Goal: Task Accomplishment & Management: Use online tool/utility

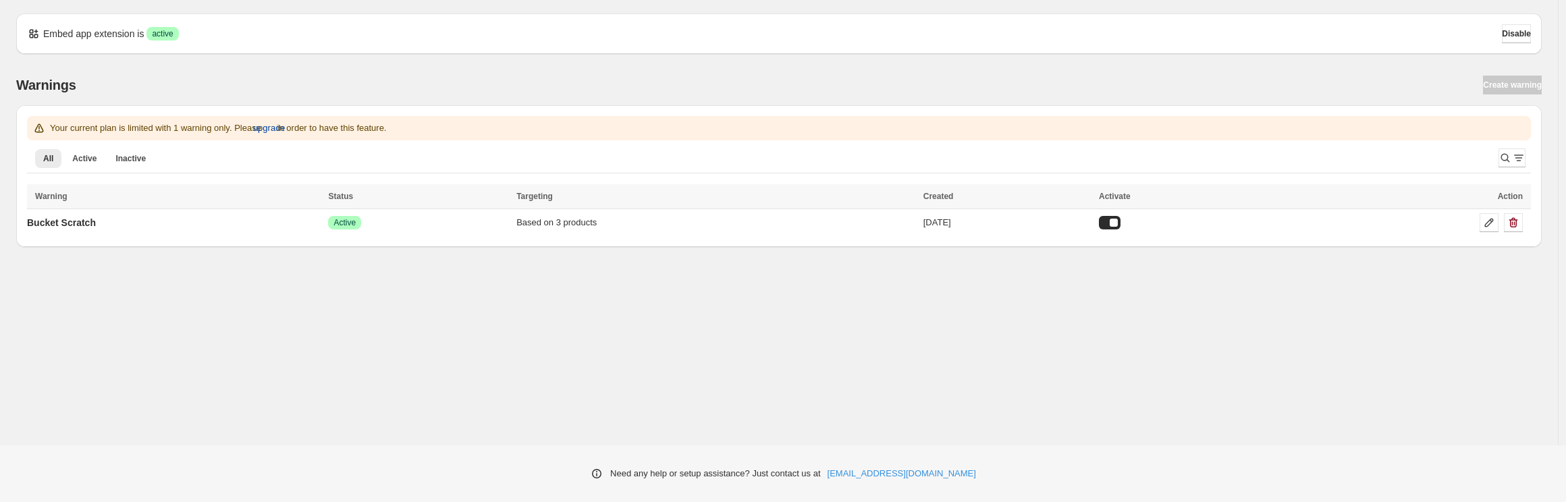
click at [285, 128] on span "upgrade" at bounding box center [269, 127] width 32 height 13
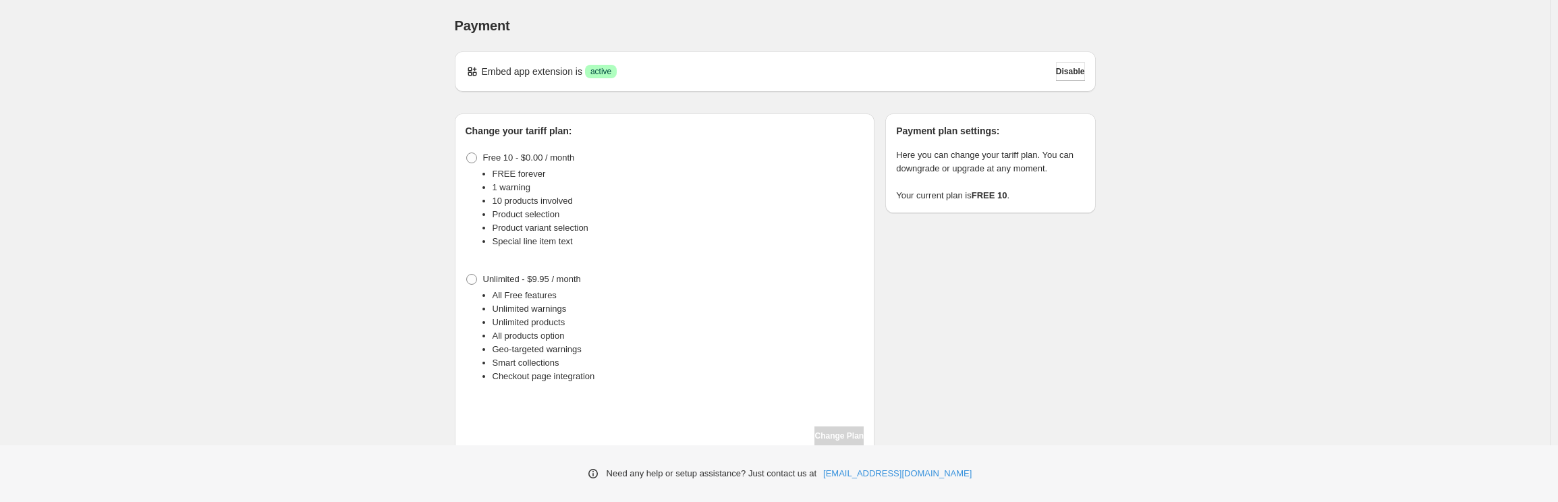
click at [522, 291] on li "All Free features" at bounding box center [679, 295] width 372 height 13
click at [486, 277] on span "Unlimited - $9.95 / month" at bounding box center [532, 279] width 98 height 10
click at [825, 435] on span "Change Plan" at bounding box center [839, 436] width 49 height 11
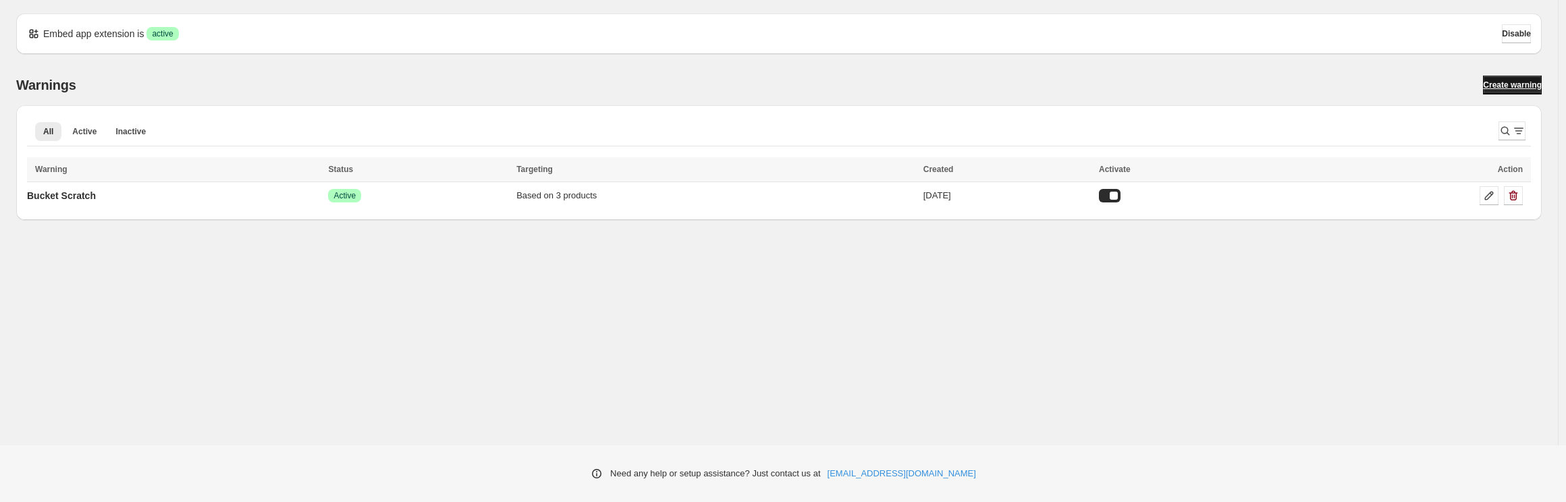
click at [1506, 88] on span "Create warning" at bounding box center [1512, 85] width 59 height 11
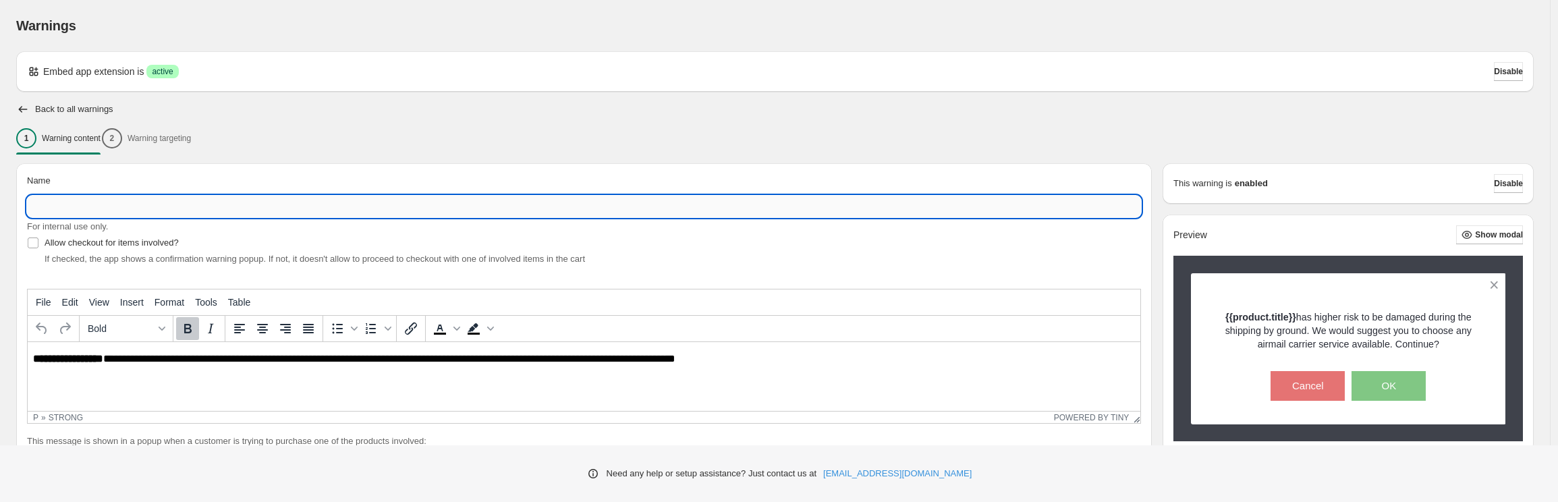
click at [104, 215] on input "Name" at bounding box center [584, 207] width 1114 height 22
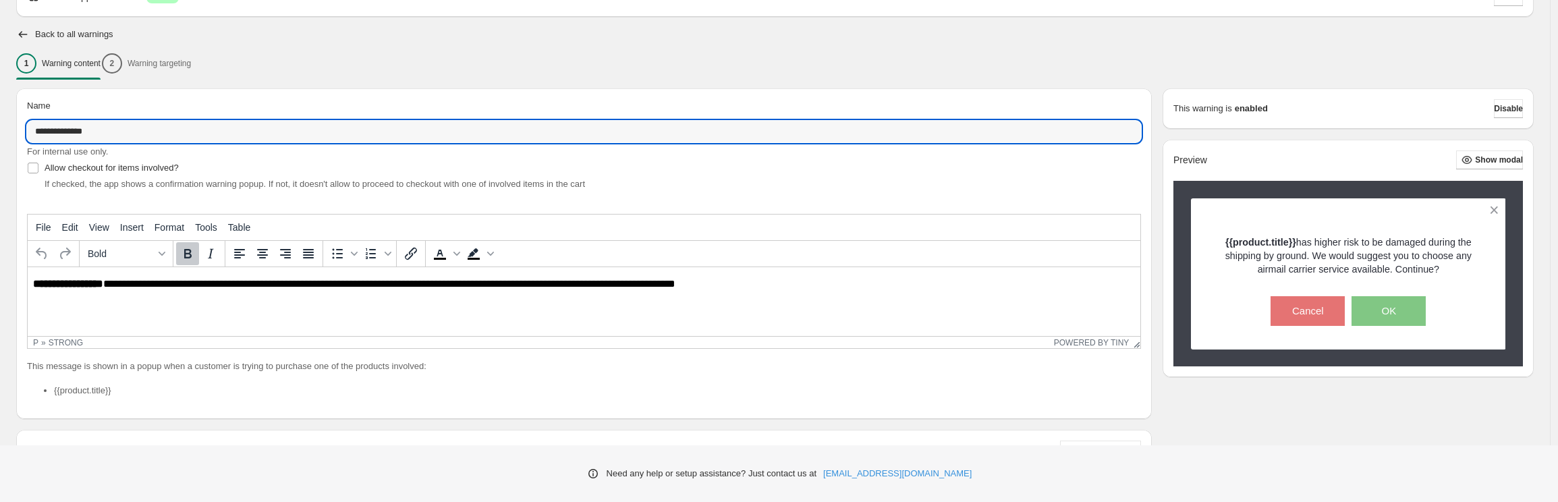
scroll to position [83, 0]
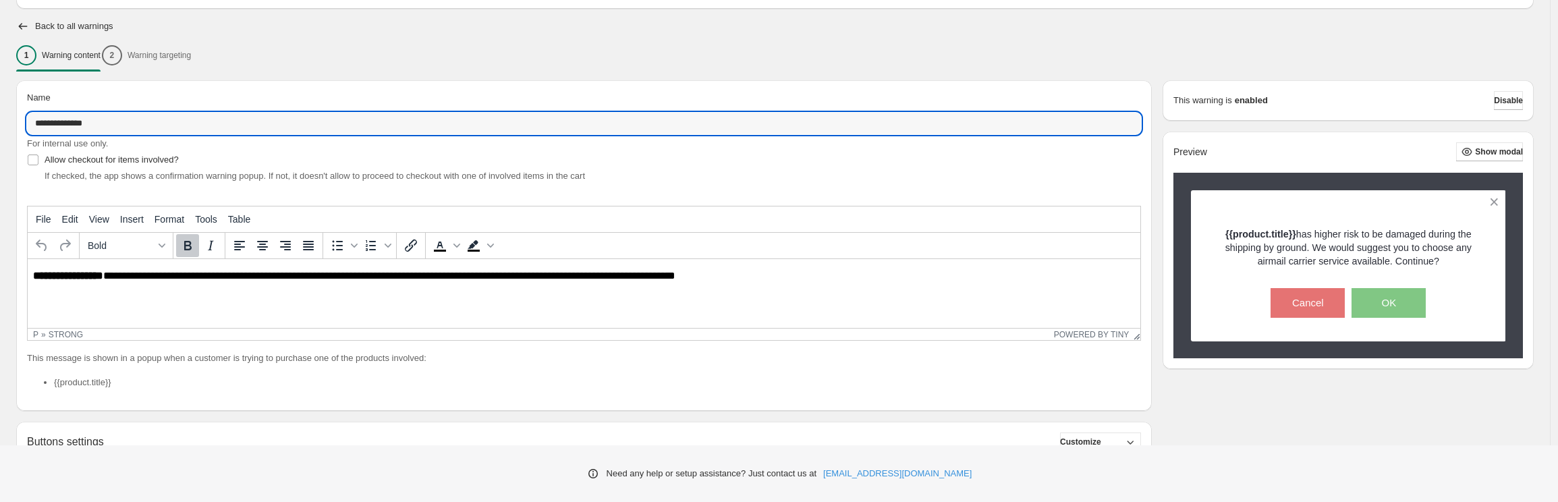
type input "**********"
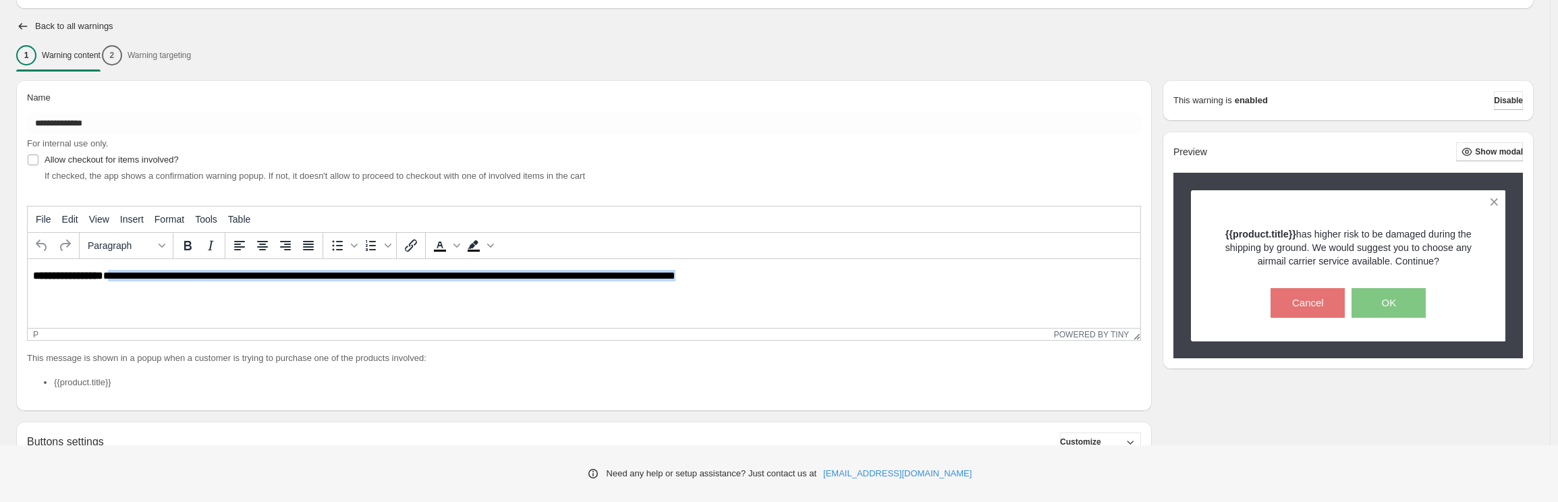
drag, startPoint x: 111, startPoint y: 276, endPoint x: 729, endPoint y: 278, distance: 617.5
click at [729, 278] on p "**********" at bounding box center [587, 276] width 1109 height 12
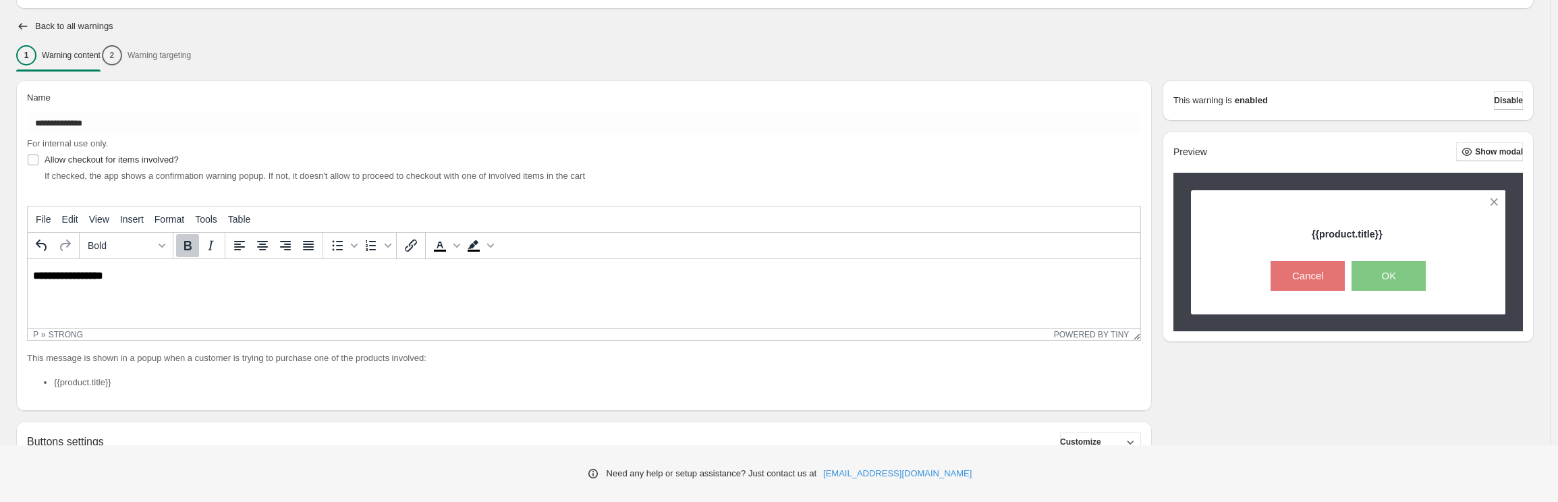
click at [33, 273] on strong "**********" at bounding box center [68, 276] width 70 height 10
click at [188, 256] on button "Bold" at bounding box center [187, 245] width 23 height 23
drag, startPoint x: 30, startPoint y: 278, endPoint x: 39, endPoint y: 276, distance: 9.0
click at [39, 276] on html "**********" at bounding box center [584, 276] width 1113 height 34
drag, startPoint x: 32, startPoint y: 276, endPoint x: 62, endPoint y: 271, distance: 30.2
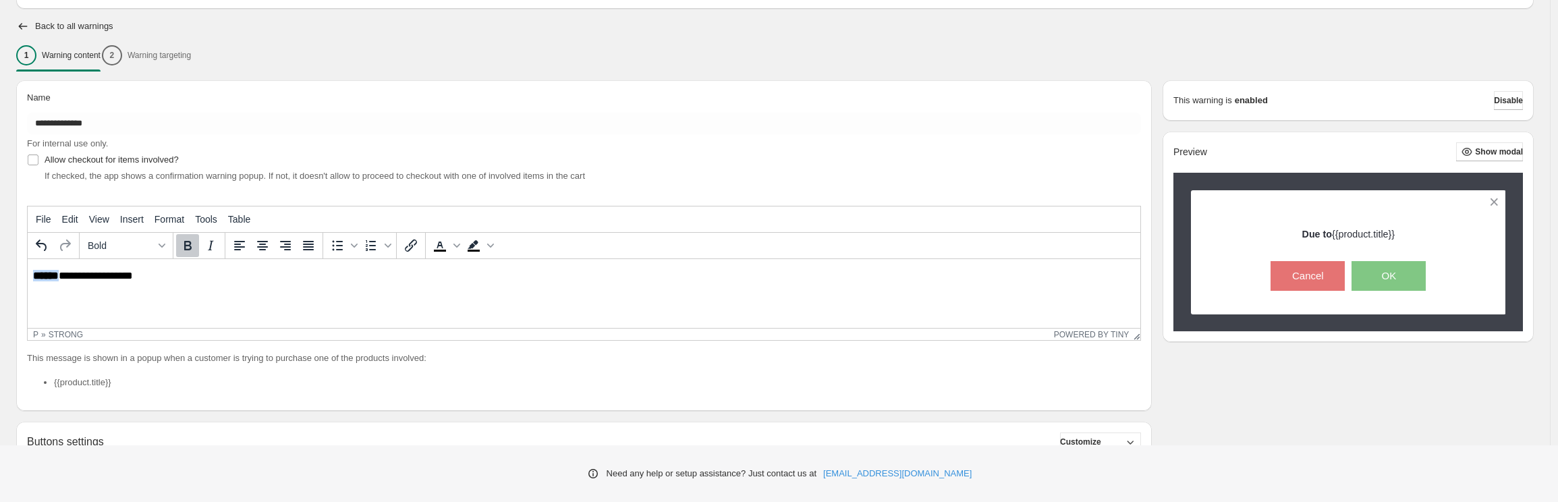
click at [59, 271] on strong "******" at bounding box center [46, 276] width 26 height 10
click at [188, 242] on icon "Bold" at bounding box center [187, 245] width 7 height 9
drag, startPoint x: 65, startPoint y: 277, endPoint x: 140, endPoint y: 270, distance: 74.6
click at [140, 270] on p "**********" at bounding box center [587, 276] width 1109 height 12
click at [180, 250] on icon "Bold" at bounding box center [188, 246] width 16 height 16
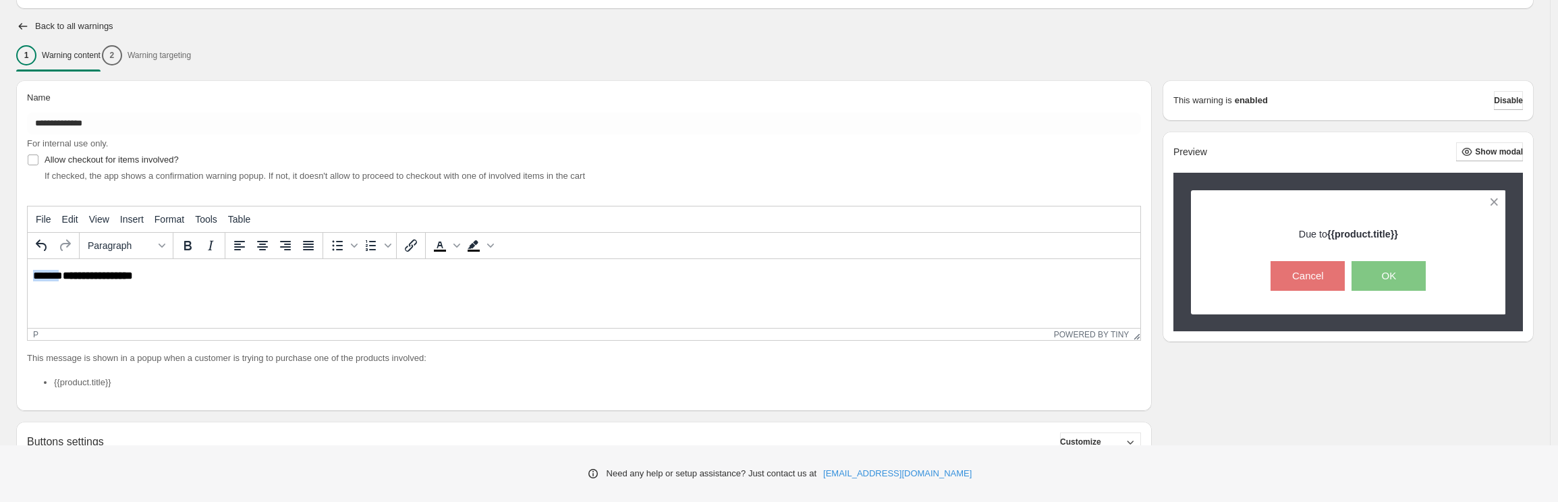
drag, startPoint x: 35, startPoint y: 276, endPoint x: 63, endPoint y: 273, distance: 27.9
click at [63, 273] on p "**********" at bounding box center [587, 276] width 1109 height 12
click at [112, 252] on button "Paragraph" at bounding box center [126, 245] width 88 height 23
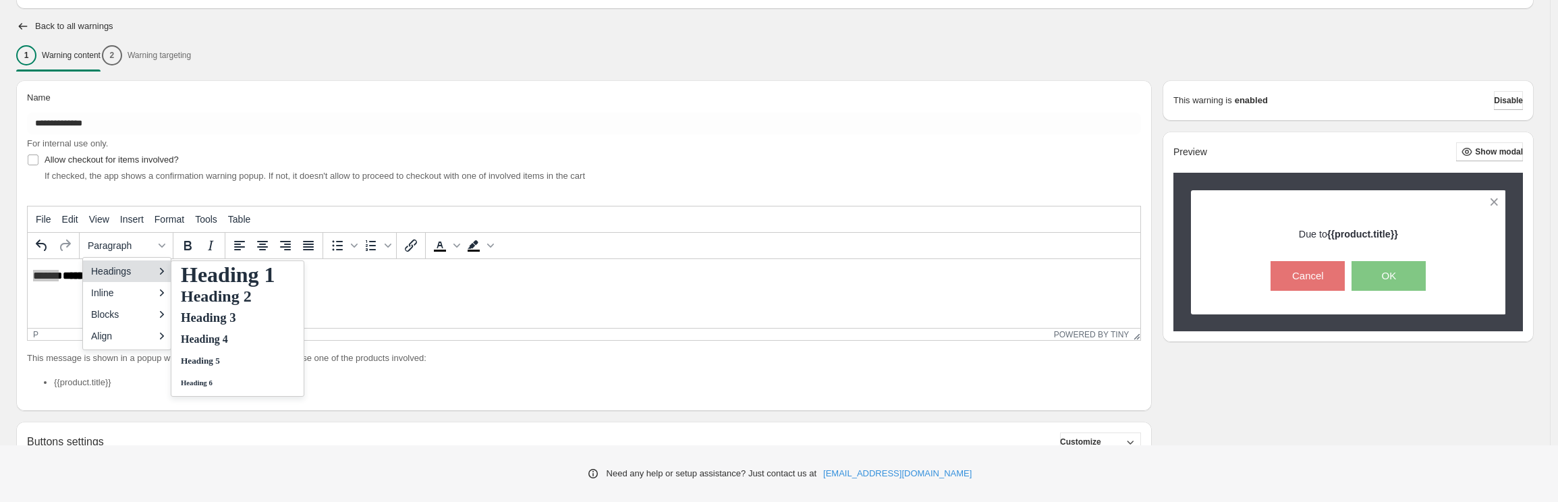
click at [92, 184] on div "**********" at bounding box center [584, 245] width 1136 height 331
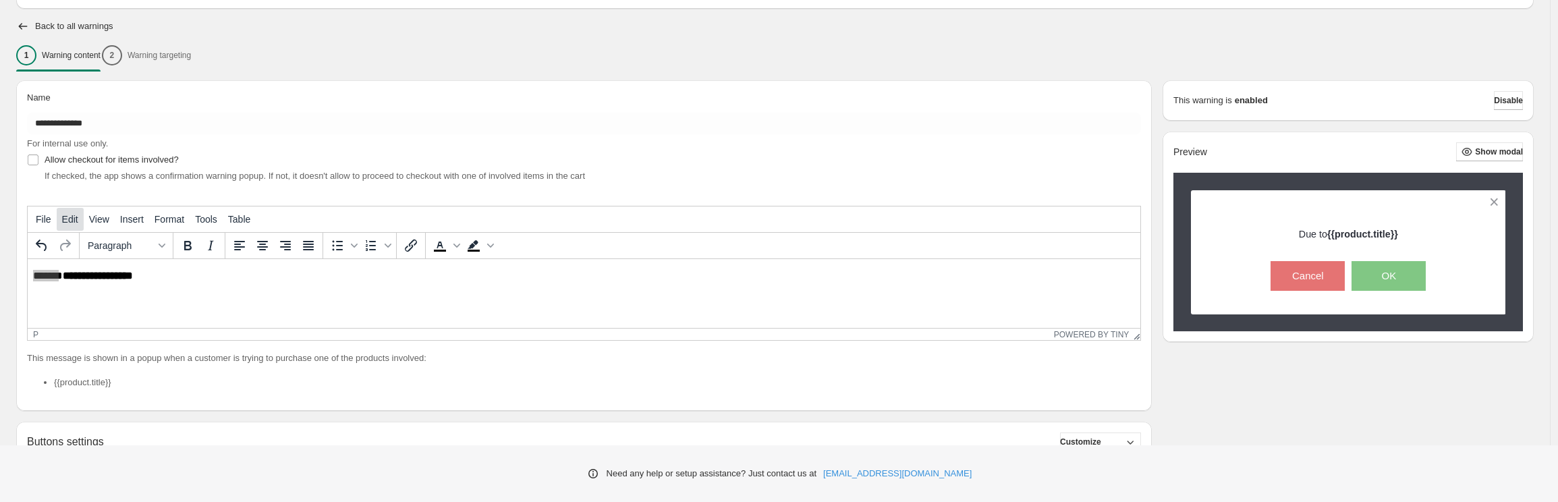
click at [76, 223] on span "Edit" at bounding box center [70, 219] width 16 height 11
click at [33, 208] on button "File" at bounding box center [43, 219] width 26 height 23
click at [134, 214] on span "Insert" at bounding box center [132, 219] width 24 height 11
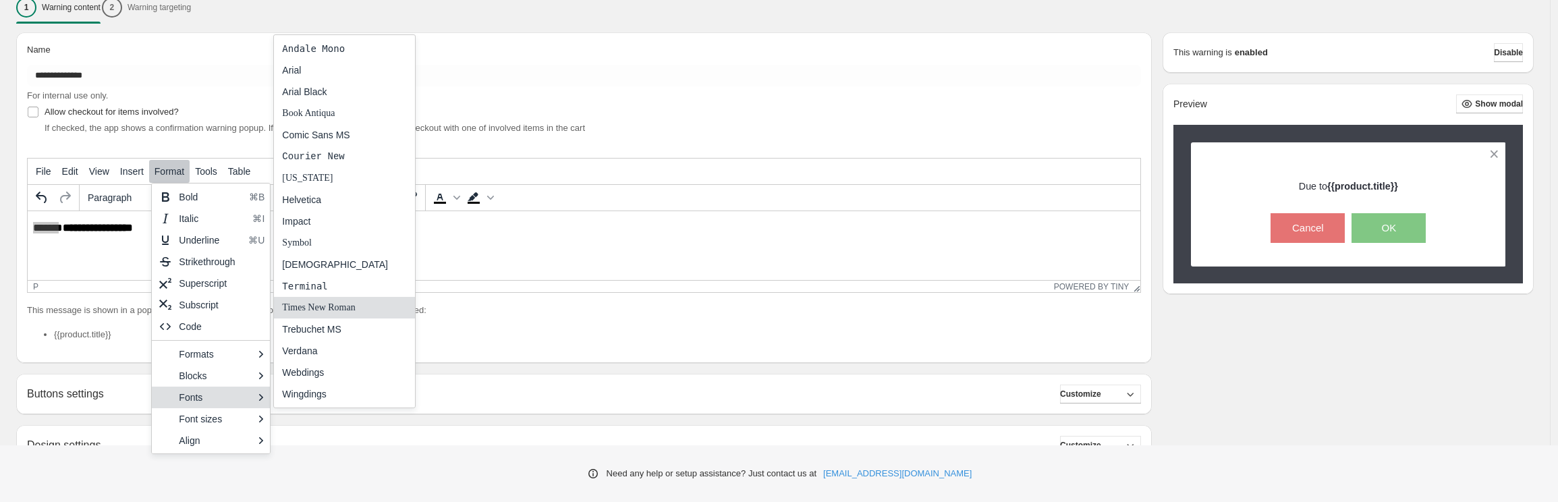
scroll to position [132, 0]
click at [308, 379] on div "Webdings" at bounding box center [335, 372] width 106 height 16
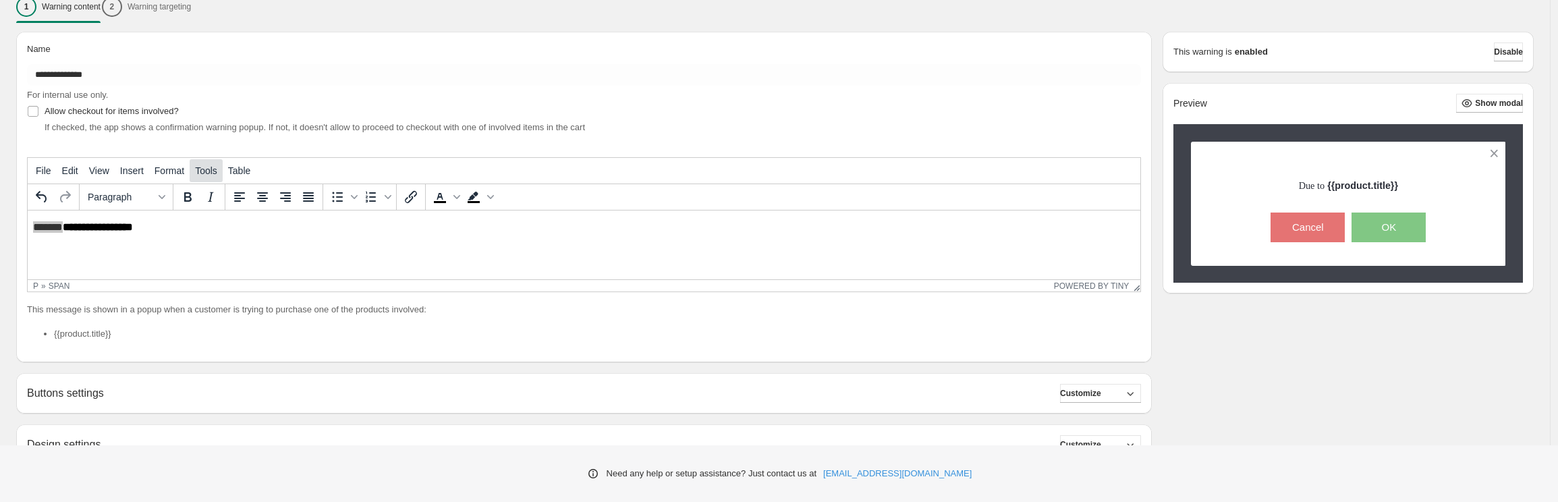
click at [203, 161] on button "Tools" at bounding box center [206, 170] width 33 height 23
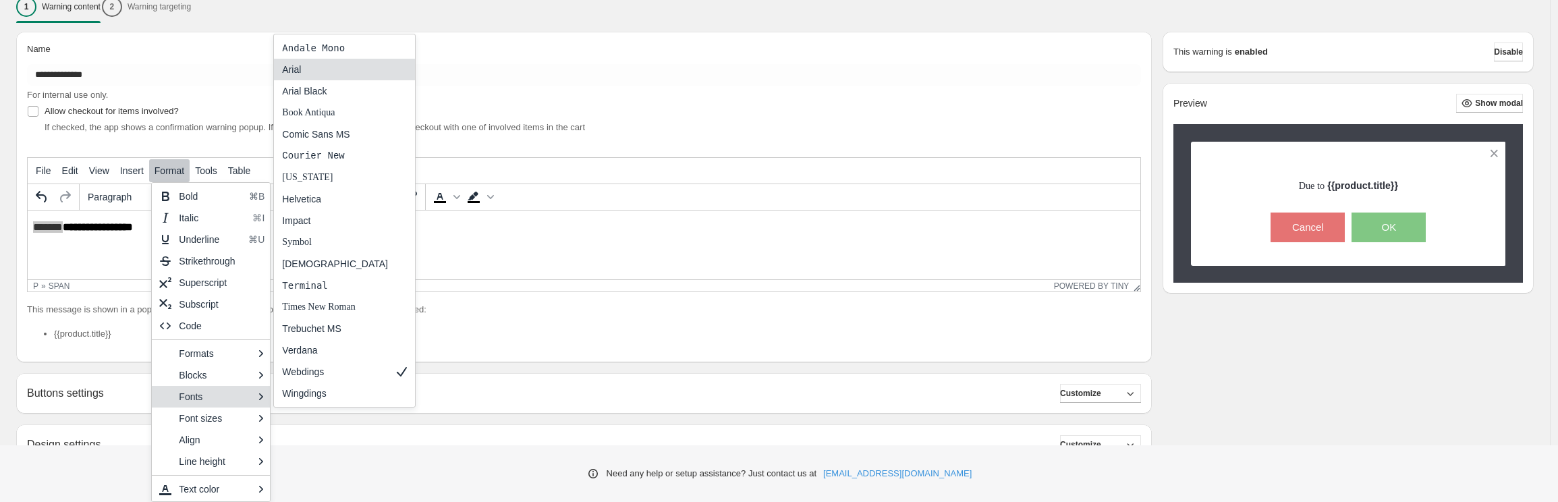
click at [337, 64] on div "Arial" at bounding box center [335, 69] width 106 height 16
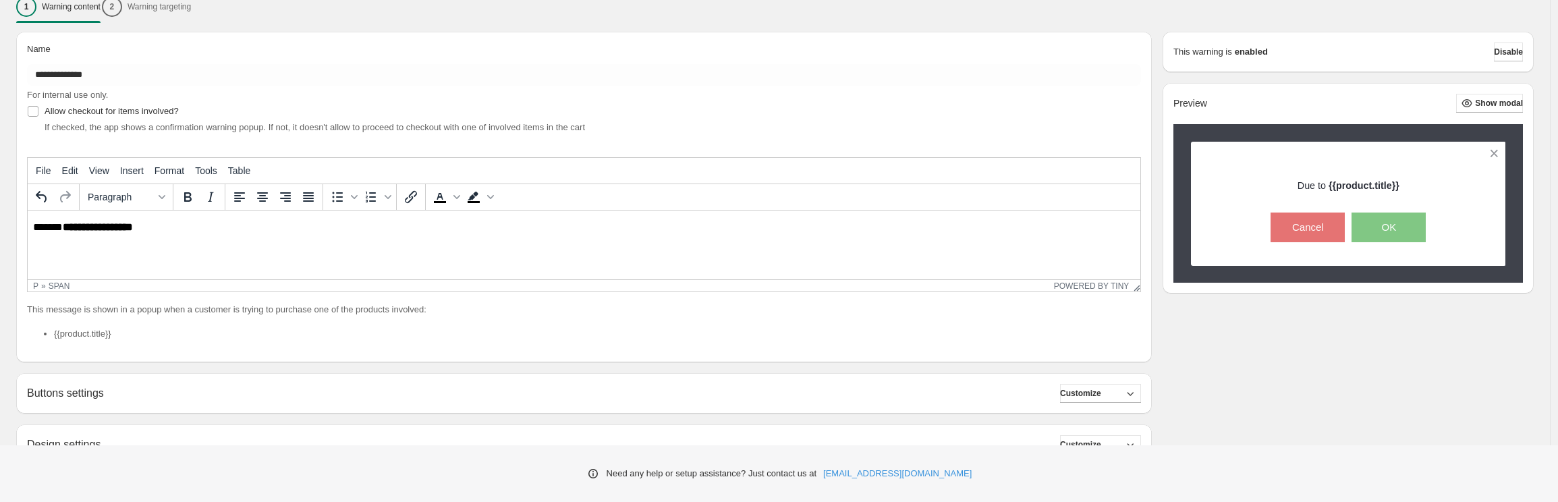
click at [65, 229] on p "**********" at bounding box center [587, 227] width 1109 height 12
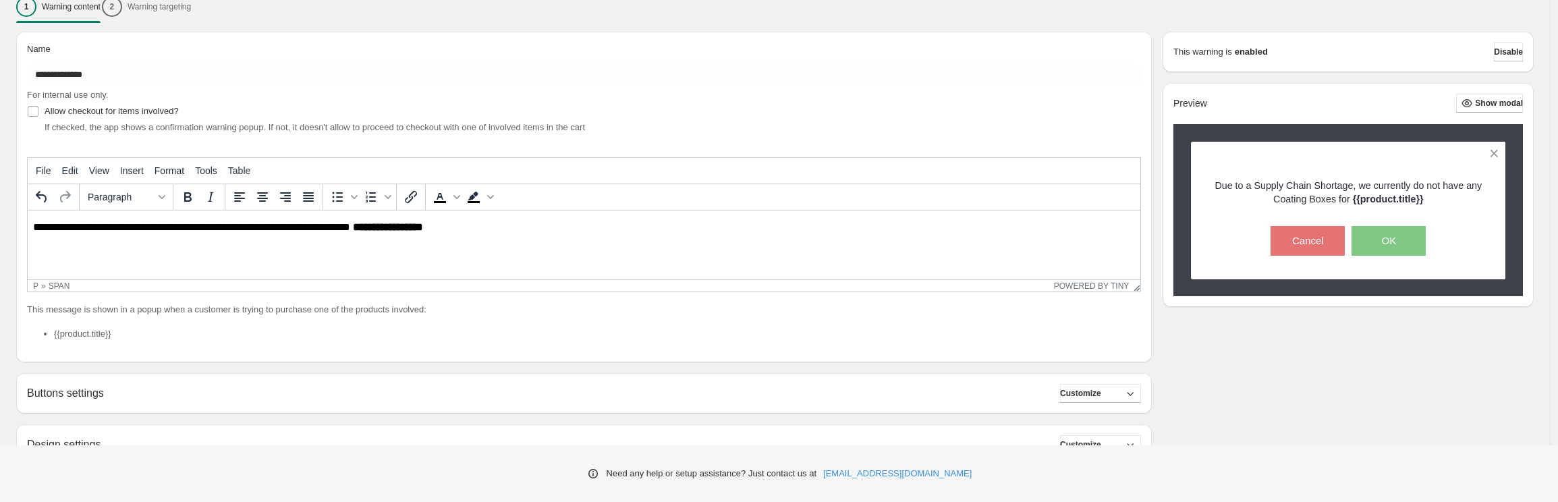
click at [563, 230] on p "**********" at bounding box center [587, 227] width 1109 height 12
click at [192, 197] on icon "Bold" at bounding box center [188, 197] width 16 height 16
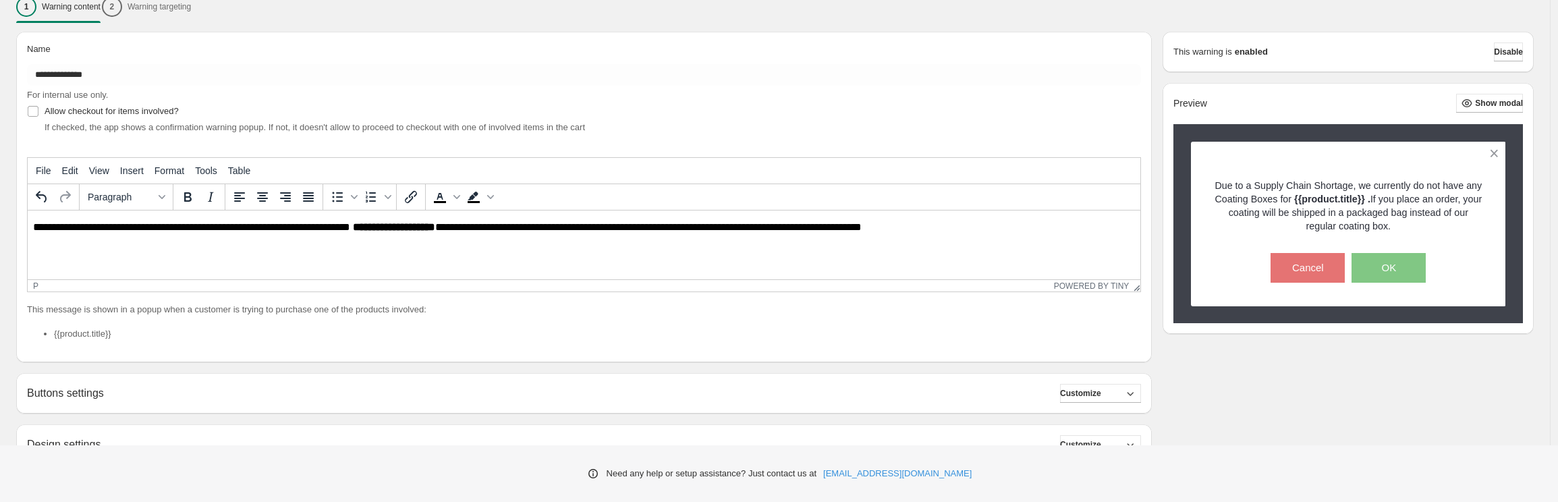
click at [148, 412] on div "Buttons settings Customize Cancel button: Text ****** Font size: 15 10 15 20 Bo…" at bounding box center [584, 393] width 1136 height 40
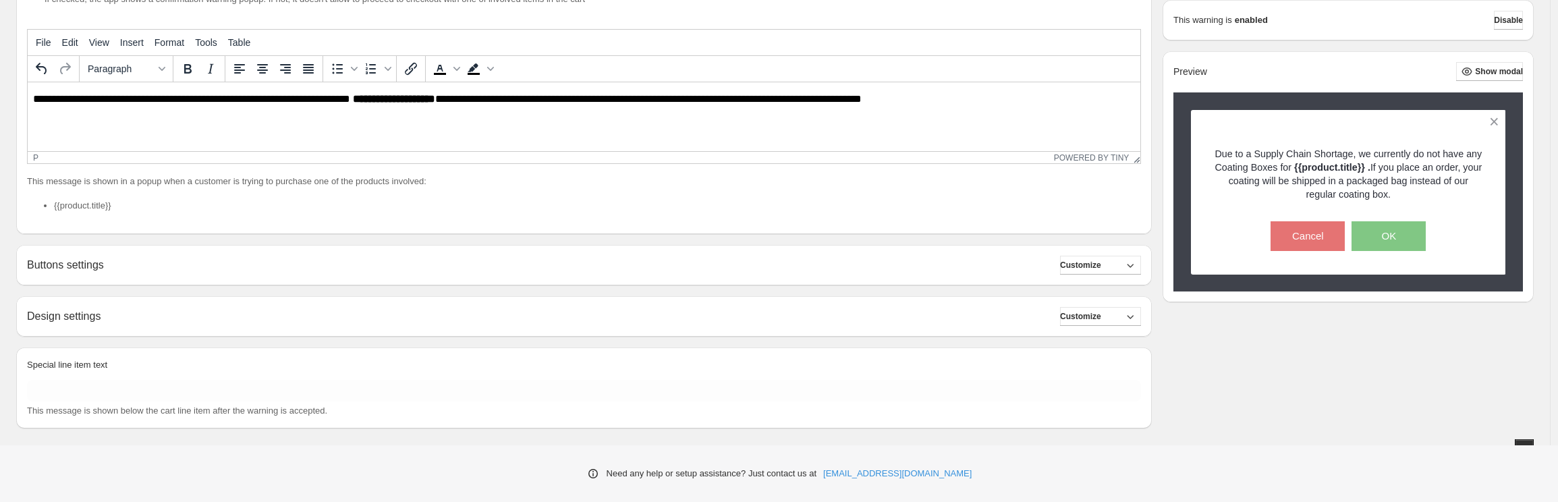
scroll to position [263, 0]
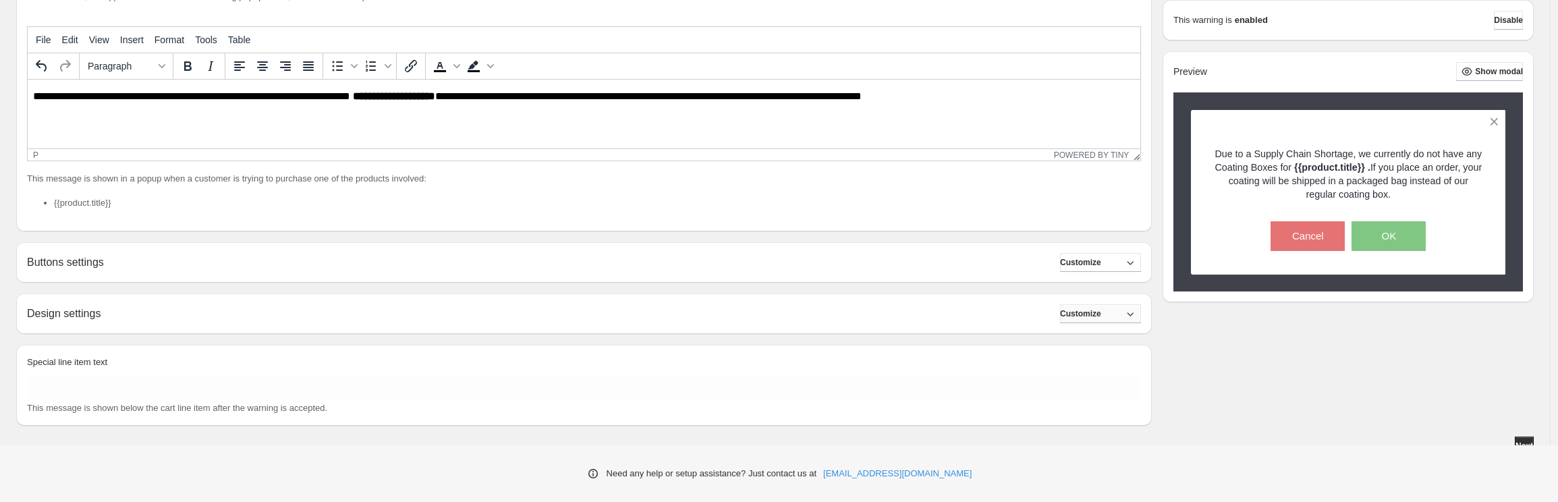
click at [1130, 314] on button "Customize" at bounding box center [1100, 313] width 81 height 19
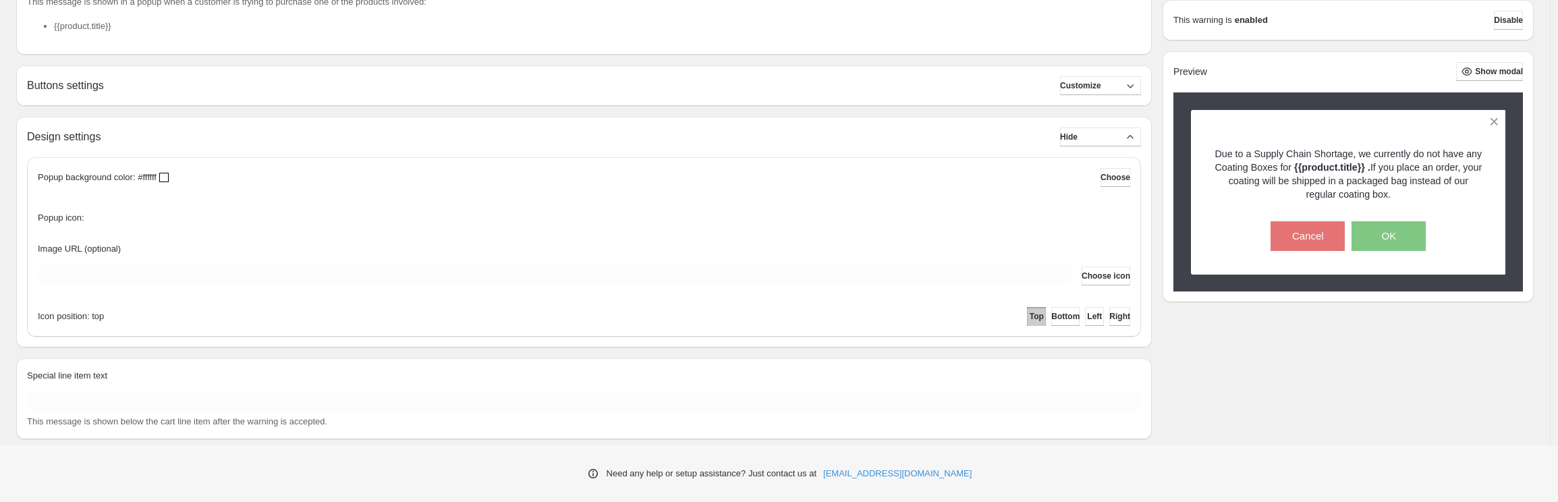
scroll to position [443, 0]
click at [1090, 267] on span "Choose icon" at bounding box center [1106, 272] width 49 height 11
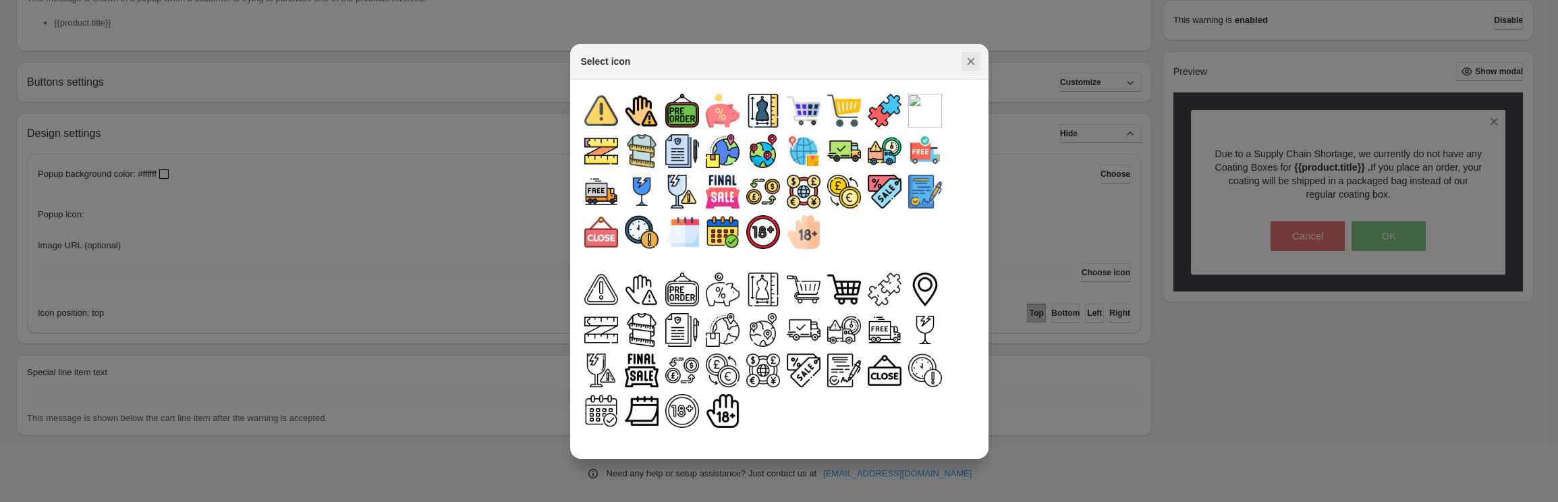
click at [964, 55] on icon "Close" at bounding box center [970, 61] width 13 height 13
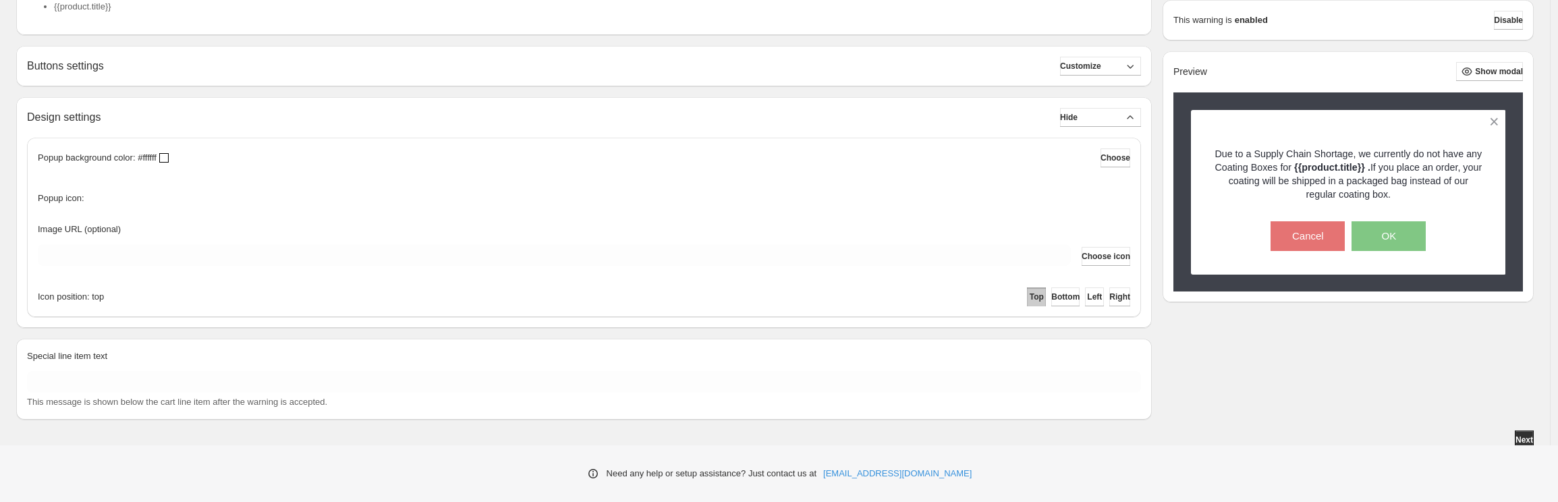
scroll to position [464, 0]
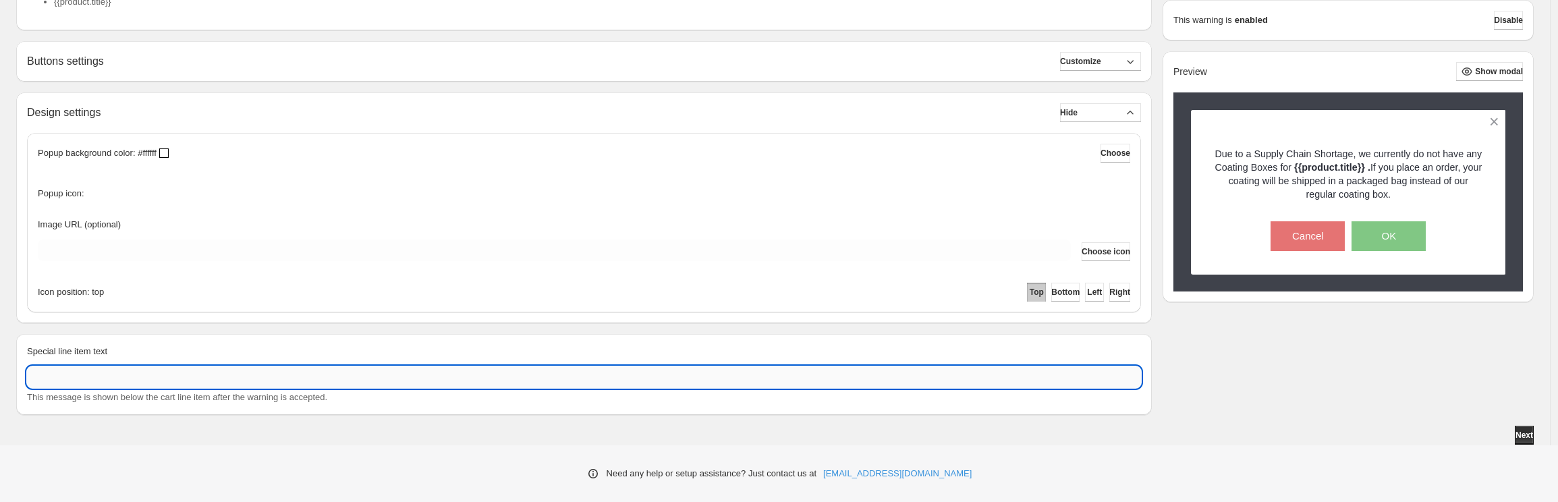
click at [607, 375] on input "Special line item text" at bounding box center [584, 377] width 1114 height 22
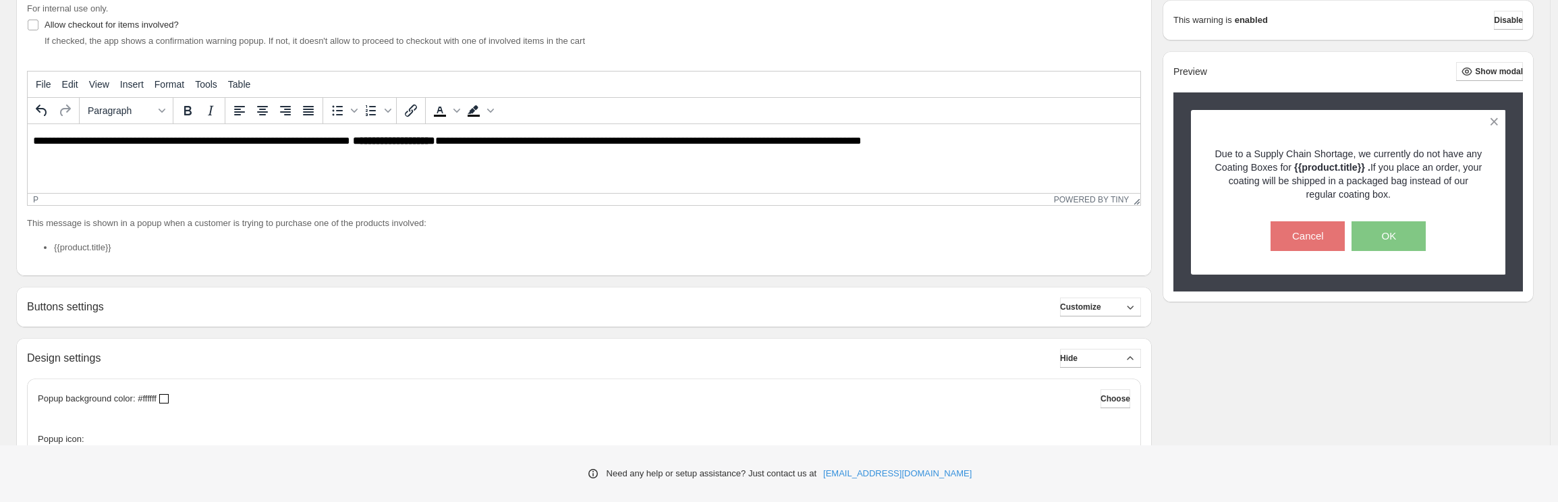
scroll to position [237, 0]
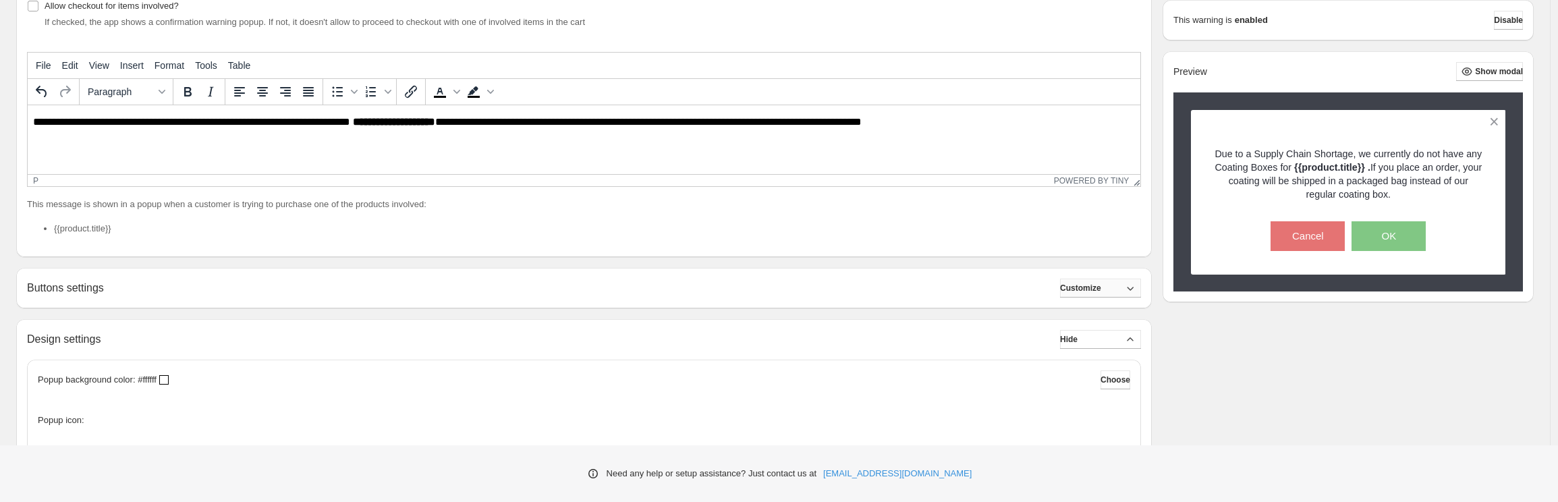
click at [1101, 290] on span "Customize" at bounding box center [1080, 288] width 41 height 11
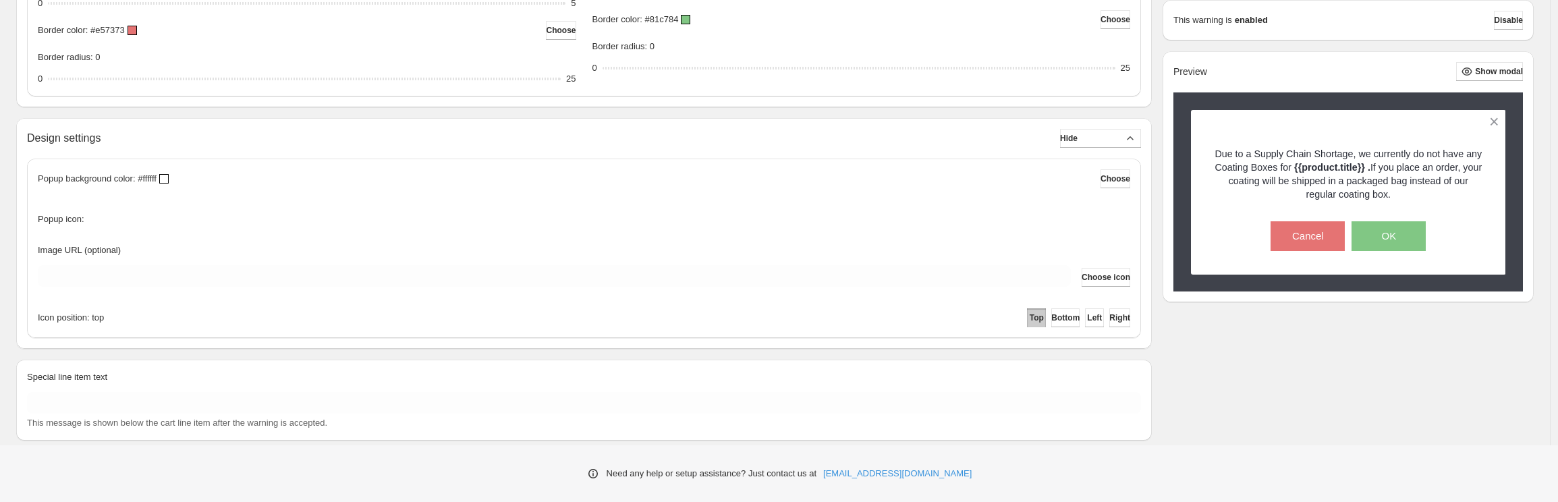
scroll to position [828, 0]
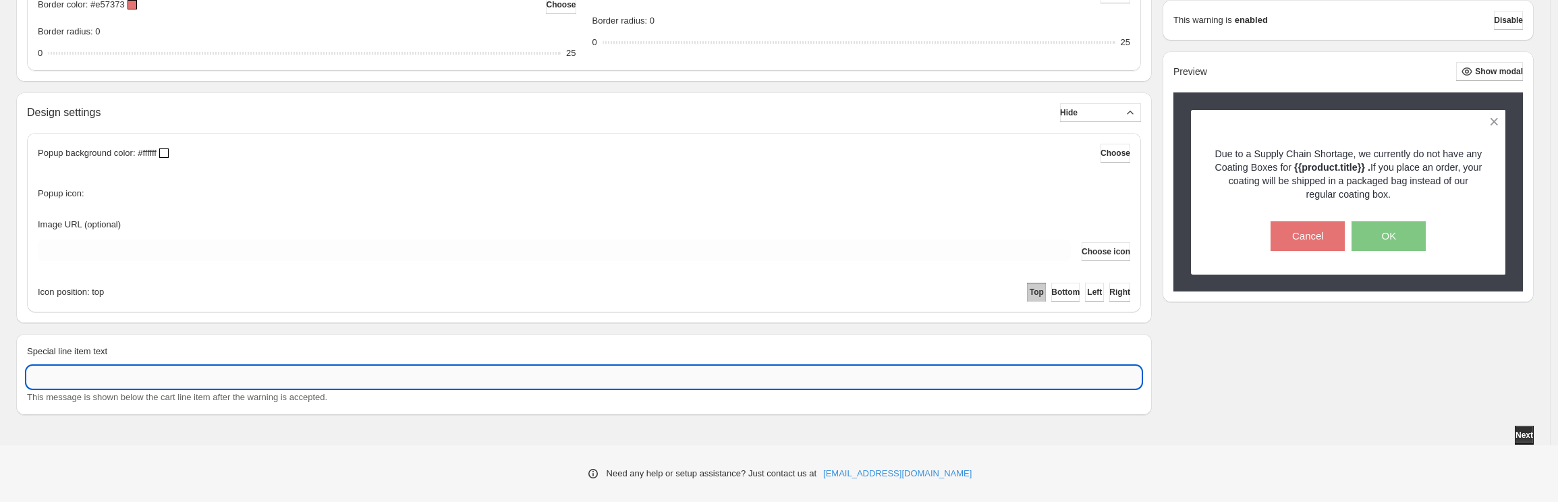
click at [277, 366] on input "Special line item text" at bounding box center [584, 377] width 1114 height 22
type input "*"
type input "**********"
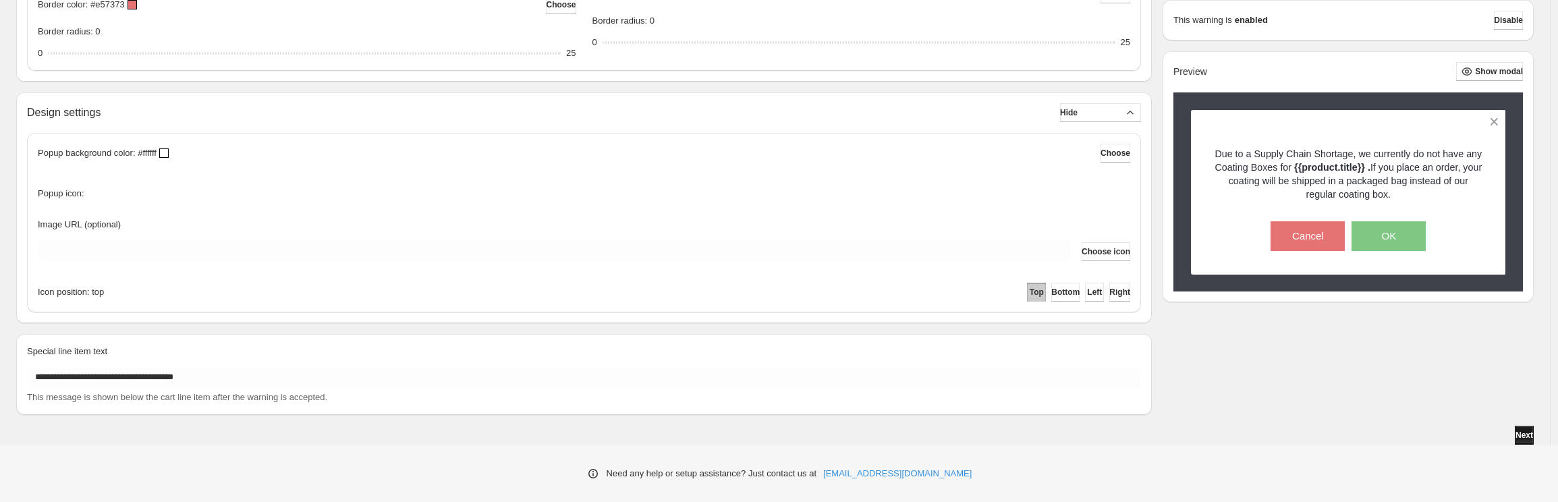
click at [1523, 435] on span "Next" at bounding box center [1525, 435] width 18 height 11
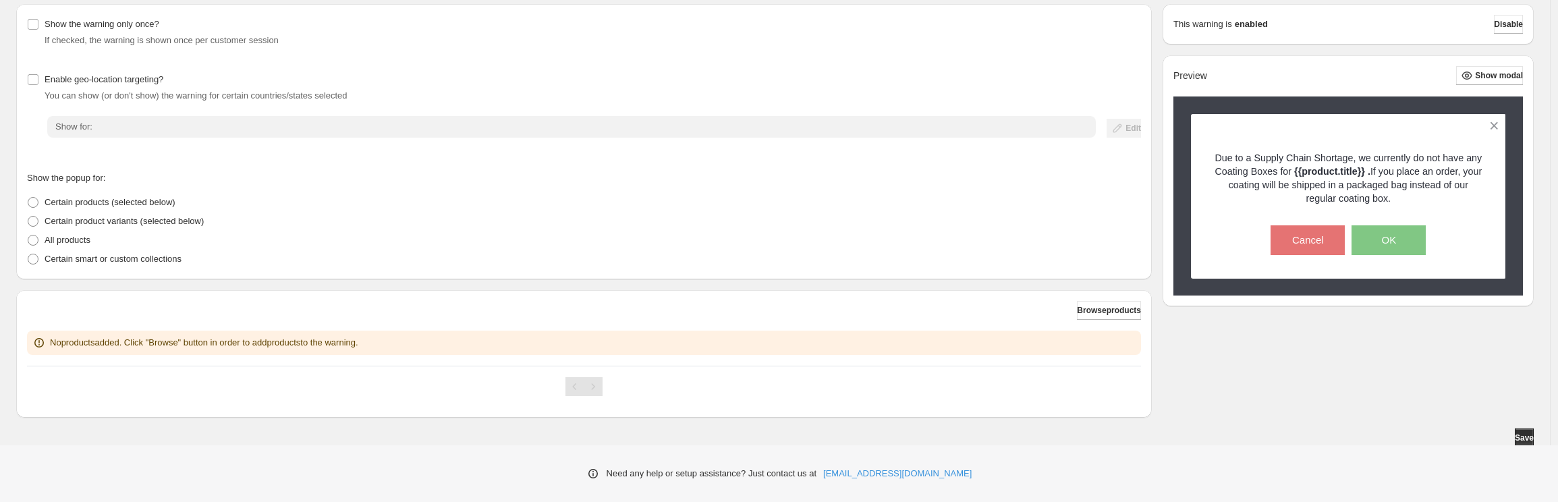
scroll to position [161, 0]
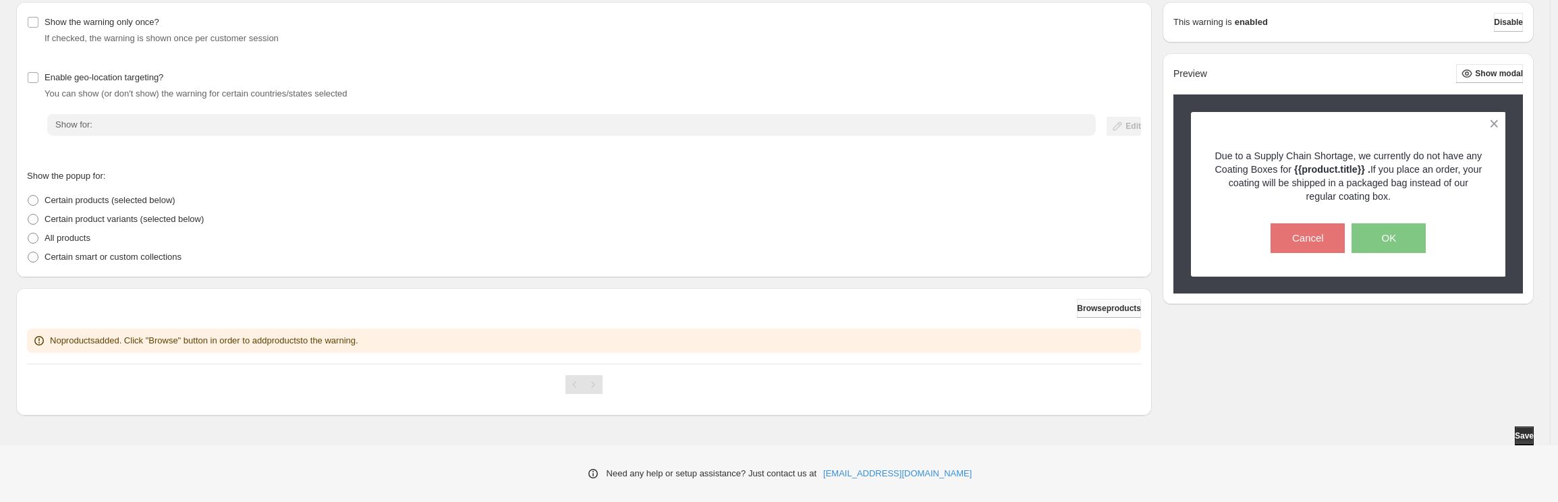
click at [1077, 308] on span "Browse products" at bounding box center [1109, 308] width 64 height 11
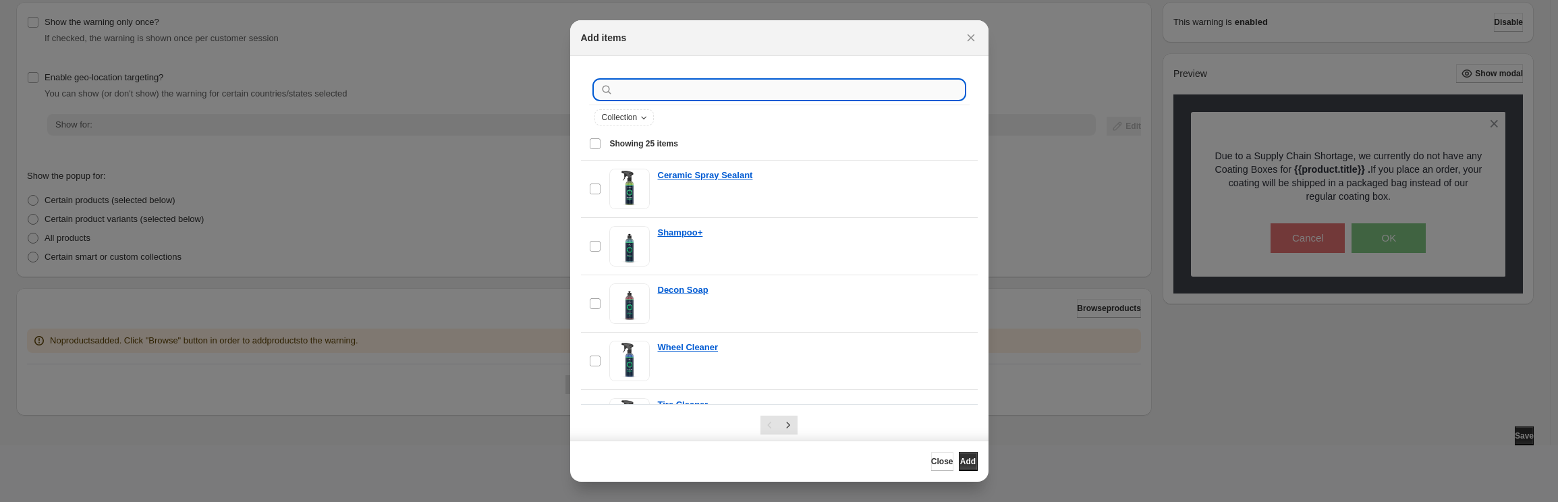
click at [755, 90] on input ":r2a:" at bounding box center [790, 89] width 348 height 19
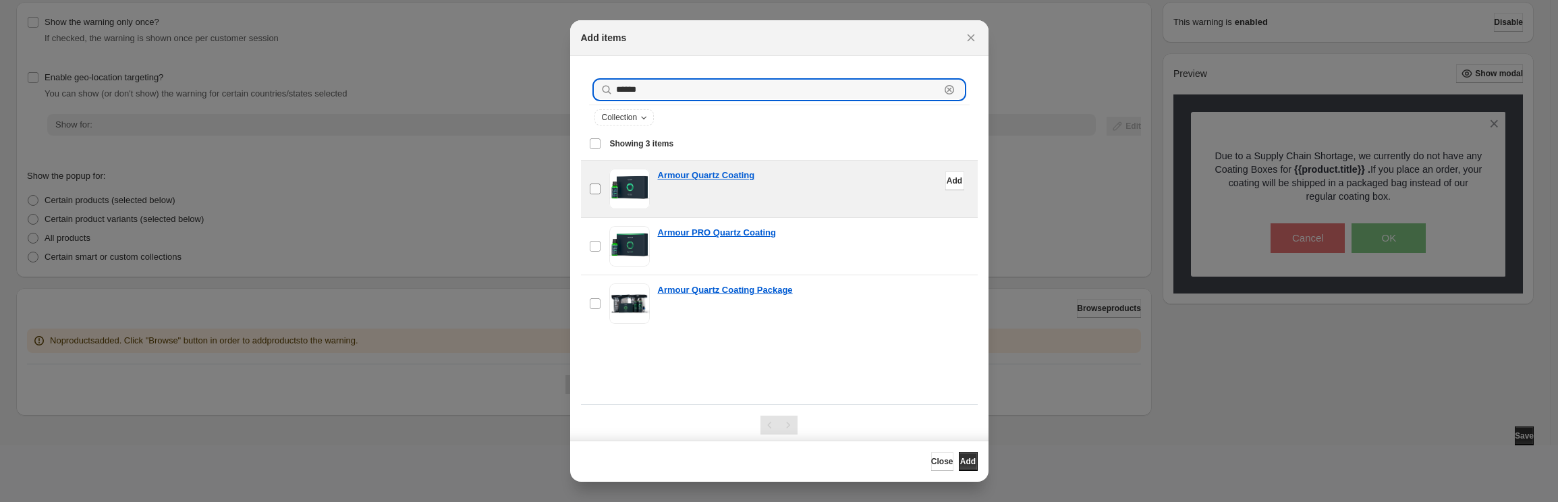
type input "******"
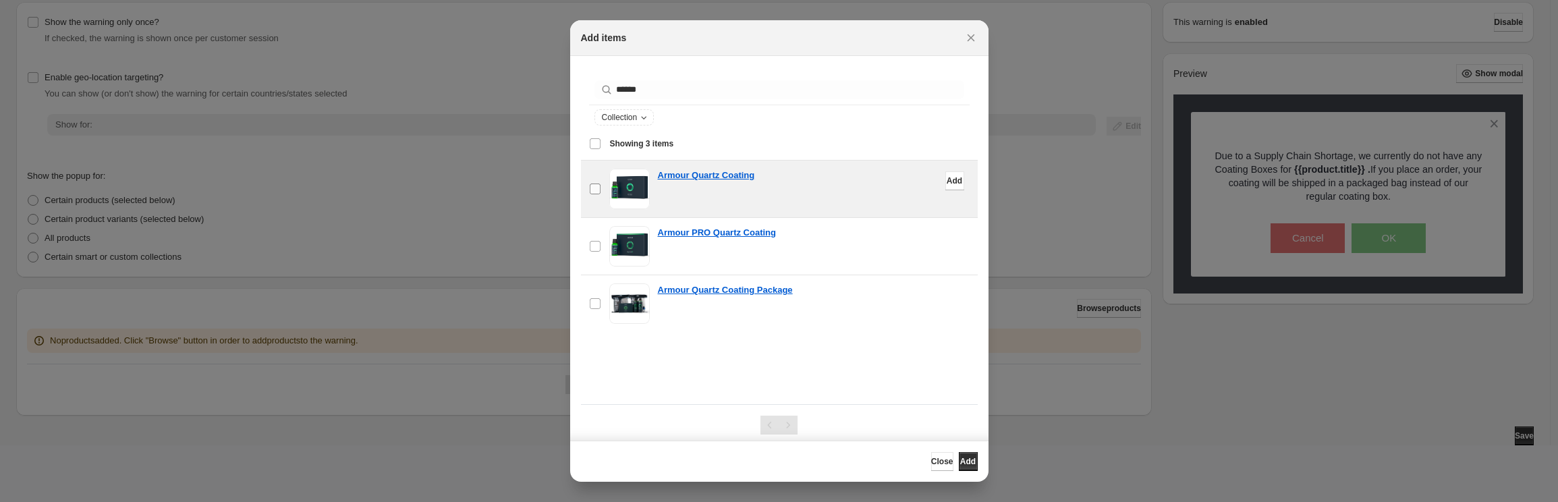
click at [598, 182] on label "checkbox" at bounding box center [595, 189] width 28 height 57
click at [959, 455] on button "Add" at bounding box center [968, 461] width 19 height 19
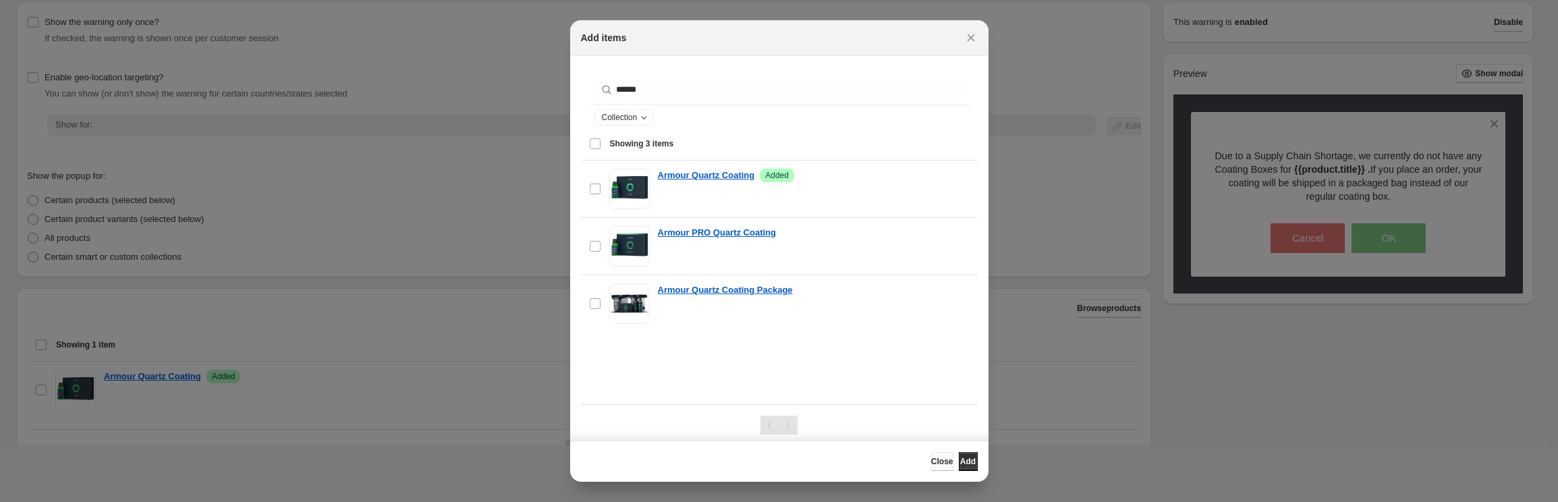
click at [931, 454] on button "Close" at bounding box center [942, 461] width 22 height 19
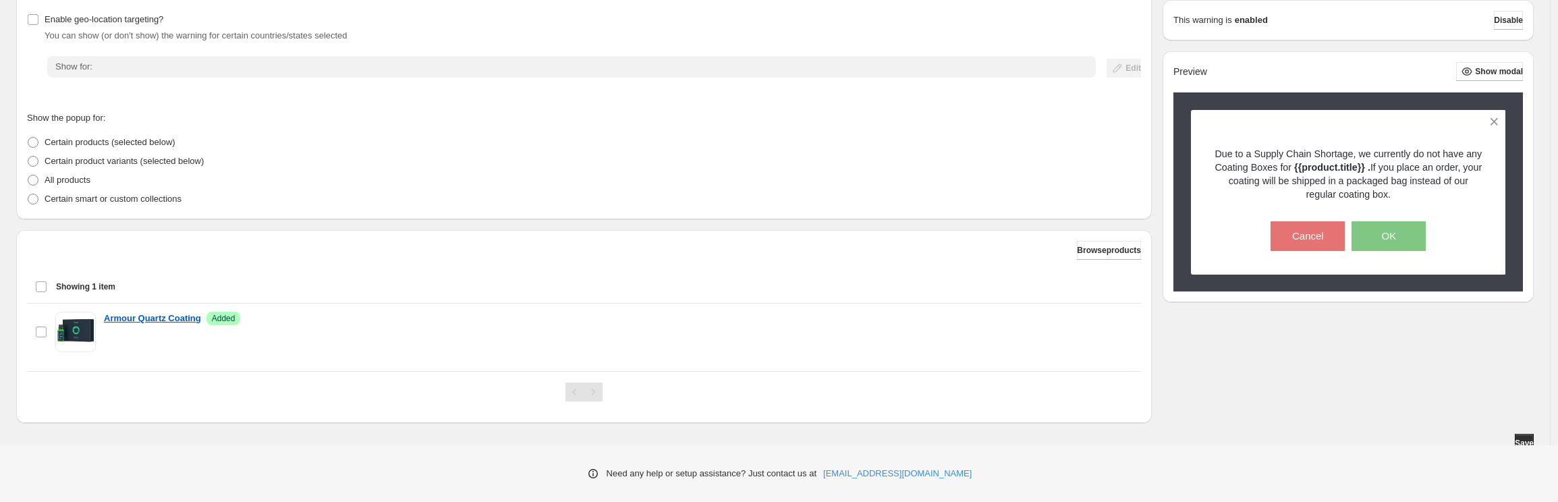
scroll to position [227, 0]
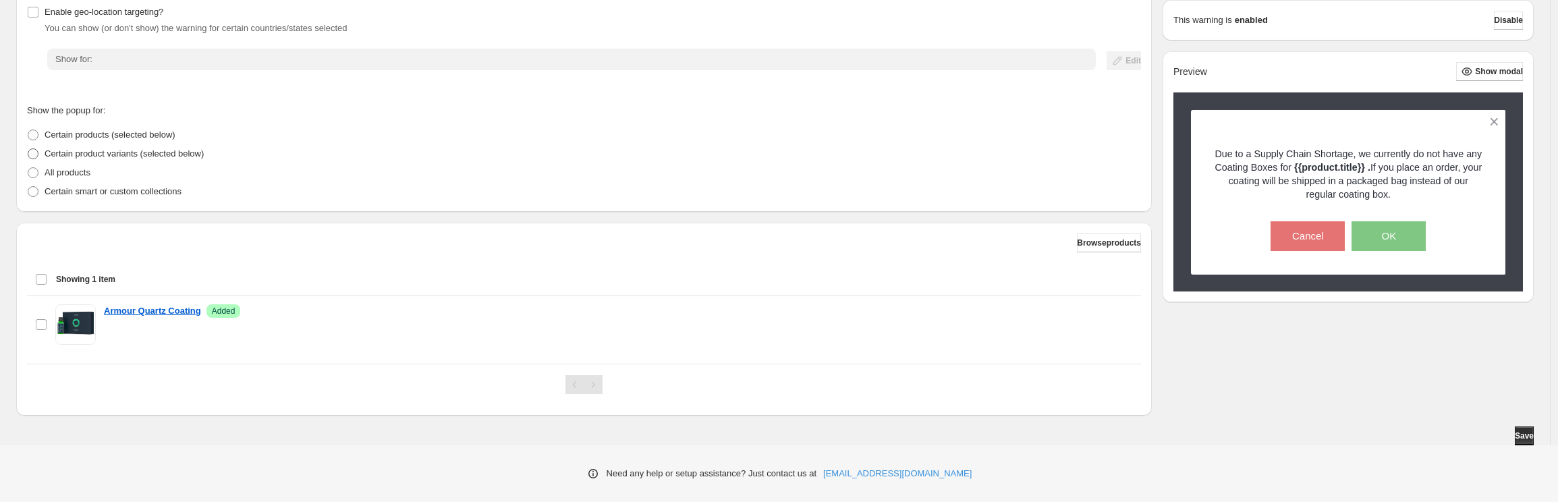
click at [171, 148] on span "Certain product variants (selected below)" at bounding box center [124, 153] width 159 height 10
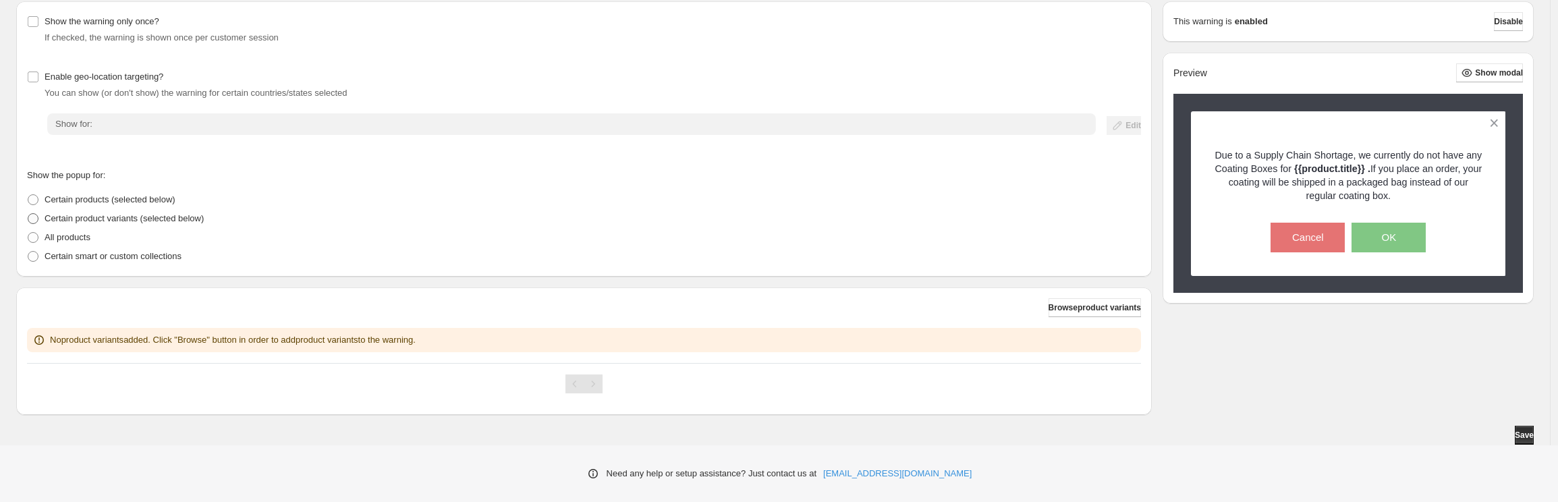
scroll to position [161, 0]
click at [1101, 306] on span "Browse product variants" at bounding box center [1095, 308] width 92 height 11
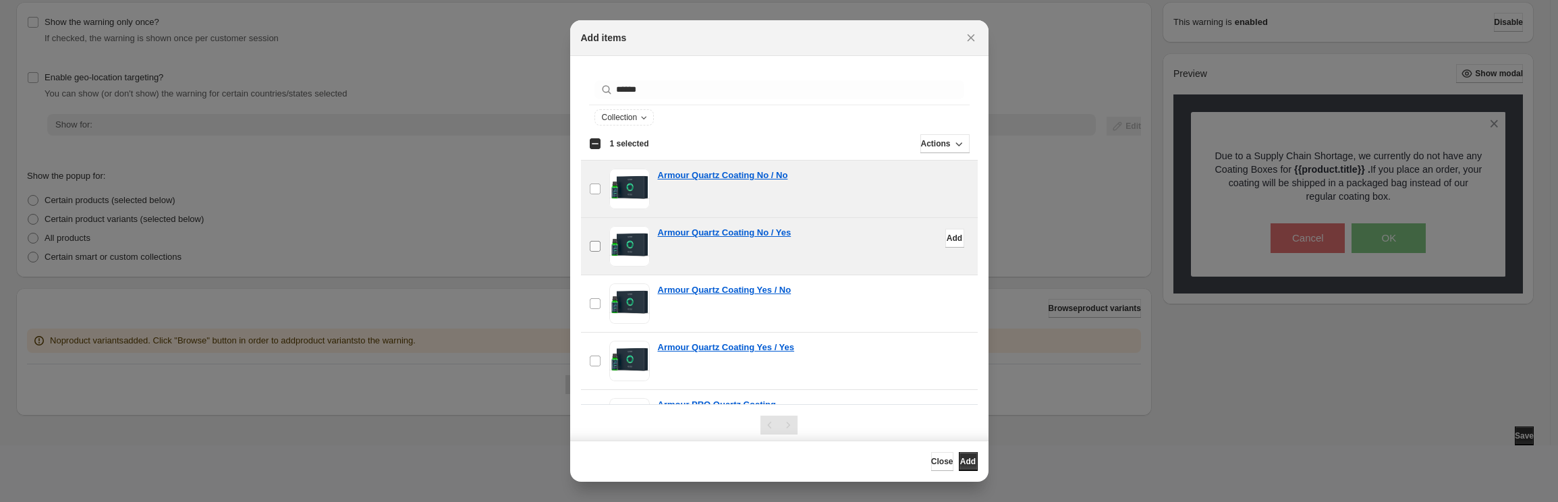
click at [586, 247] on label "checkbox" at bounding box center [595, 246] width 28 height 57
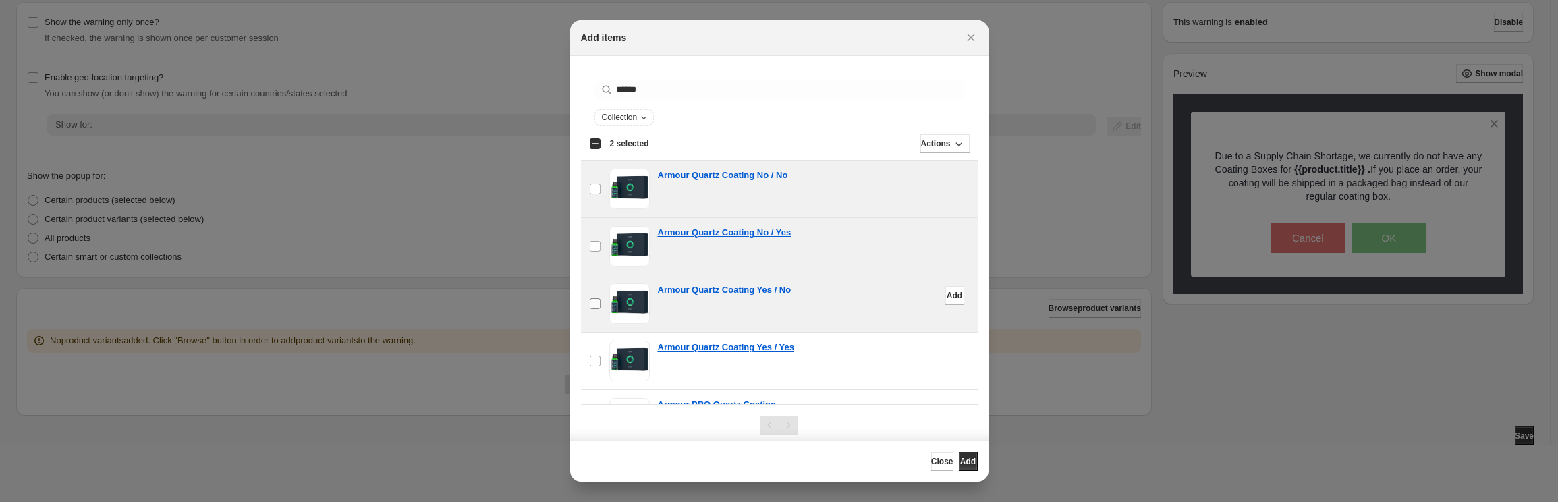
click at [581, 300] on label "checkbox" at bounding box center [595, 303] width 28 height 57
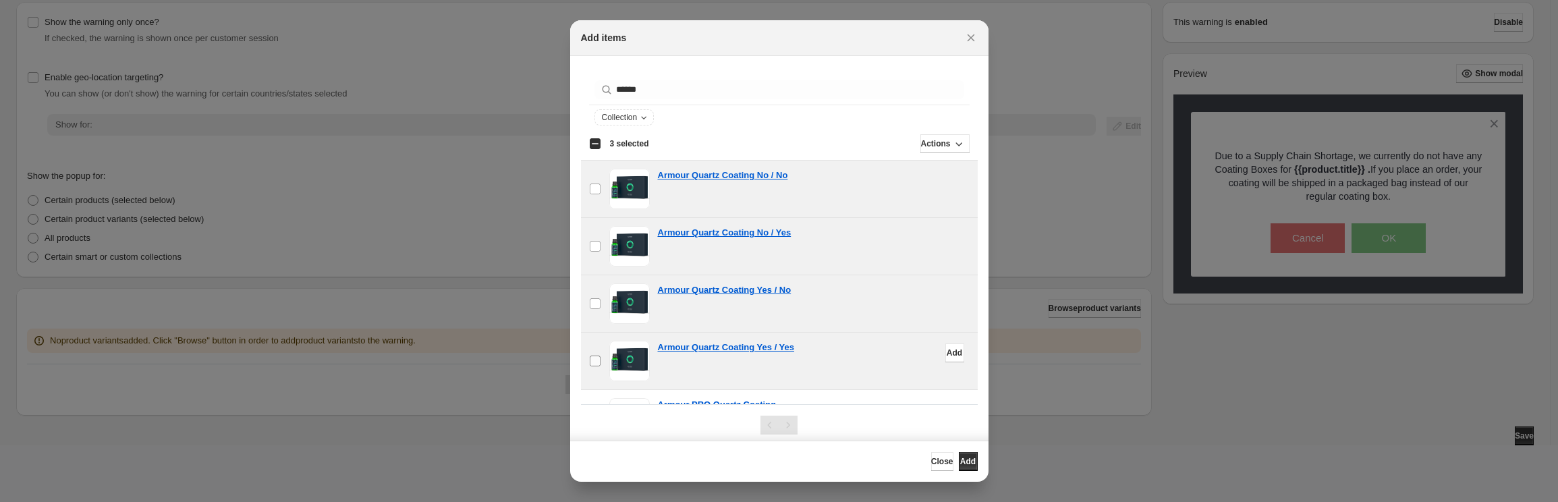
click at [583, 368] on label "checkbox" at bounding box center [595, 361] width 28 height 57
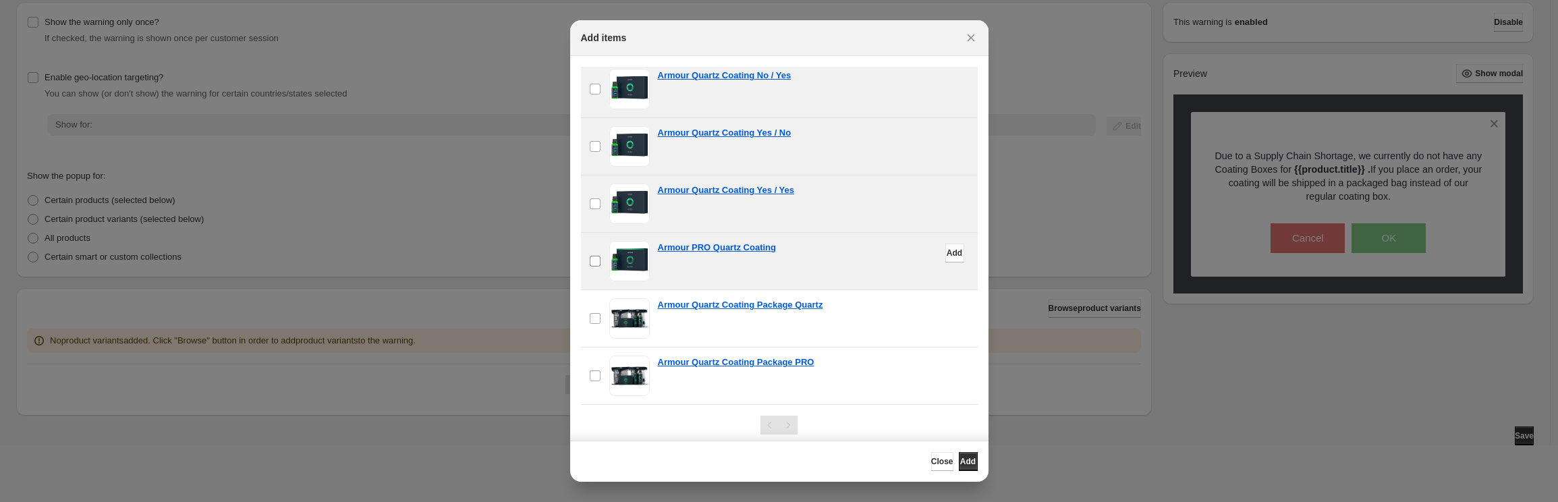
scroll to position [16, 0]
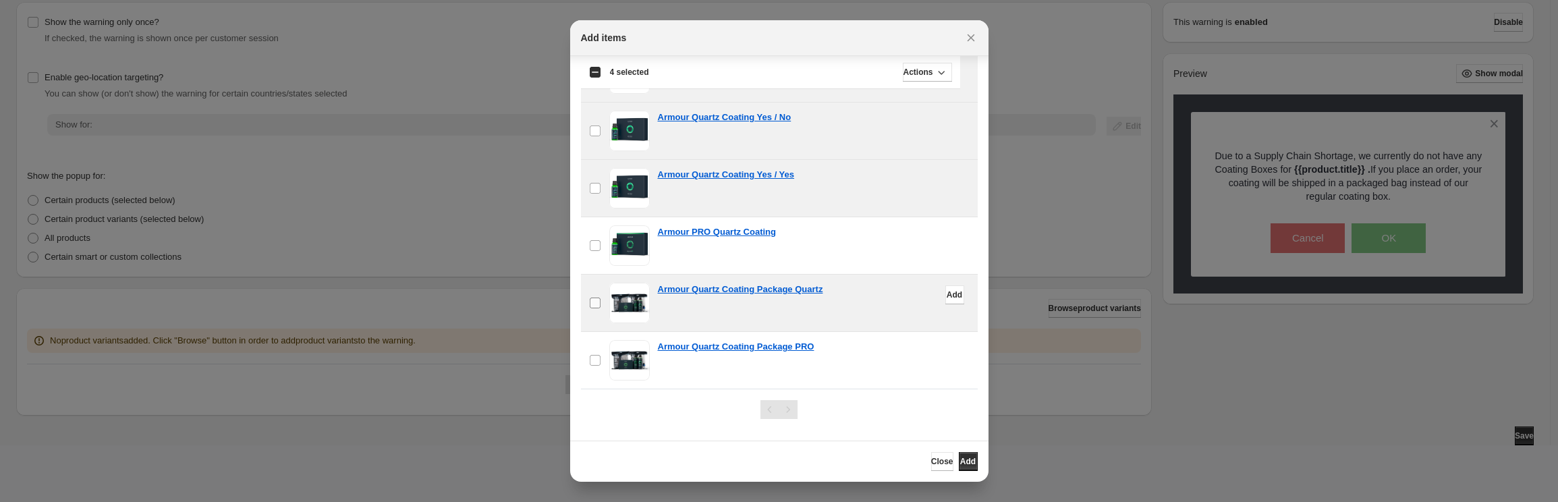
click at [595, 295] on label "checkbox" at bounding box center [595, 303] width 28 height 57
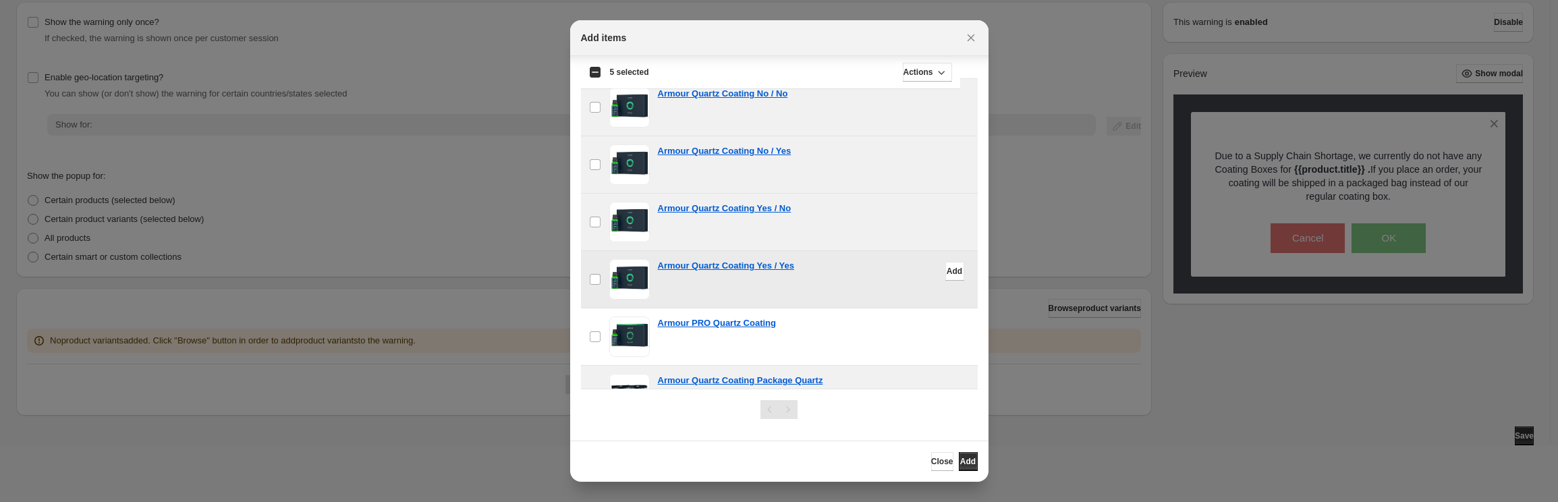
scroll to position [69, 0]
click at [959, 453] on button "Add" at bounding box center [968, 461] width 19 height 19
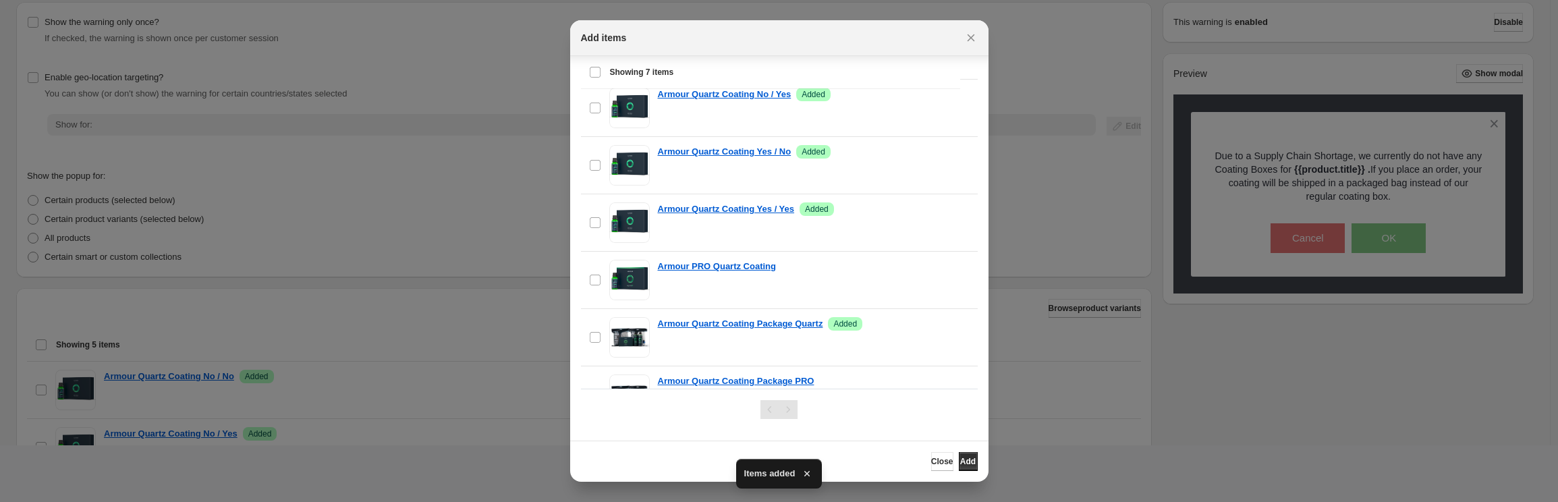
scroll to position [157, 0]
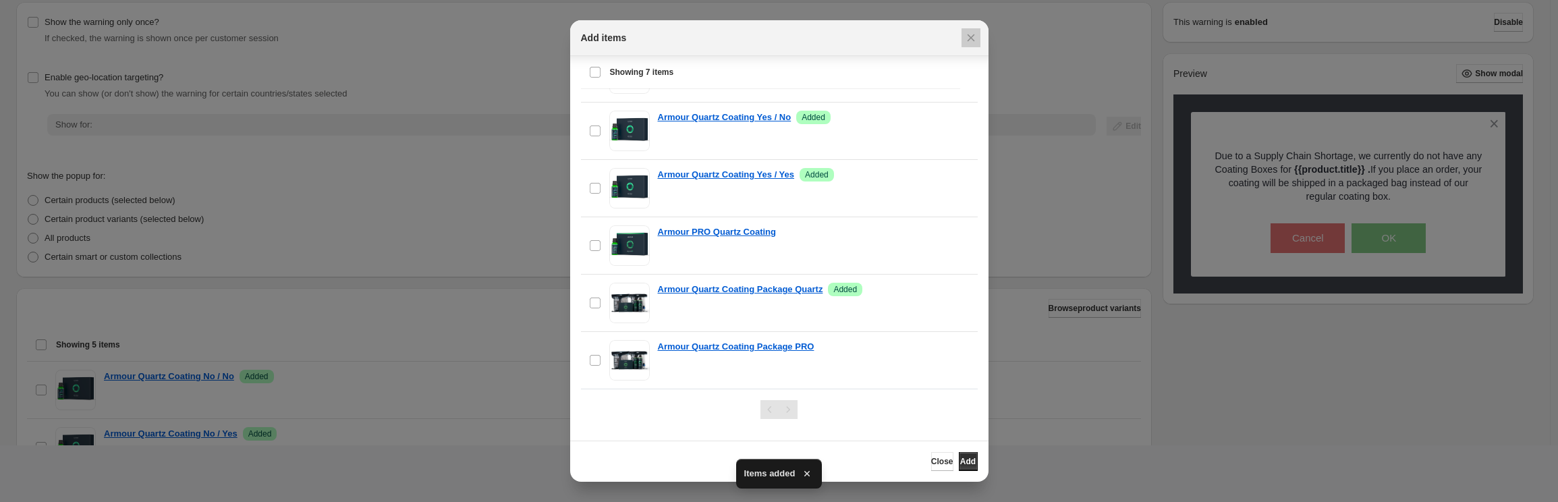
click at [455, 310] on div at bounding box center [779, 251] width 1558 height 502
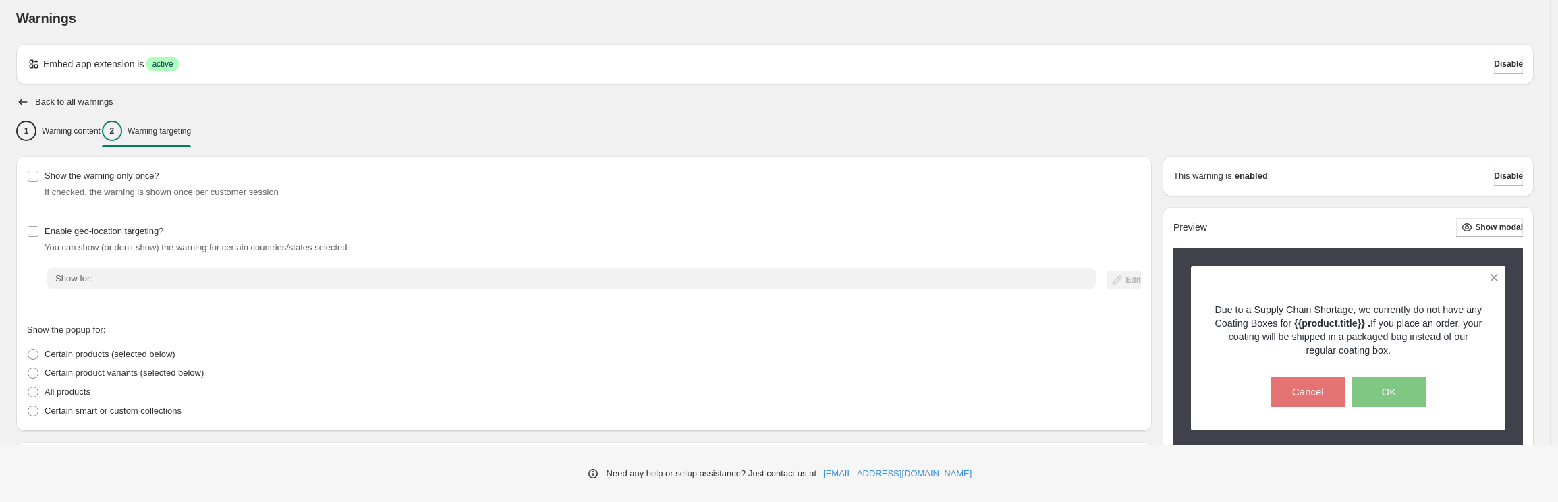
scroll to position [0, 0]
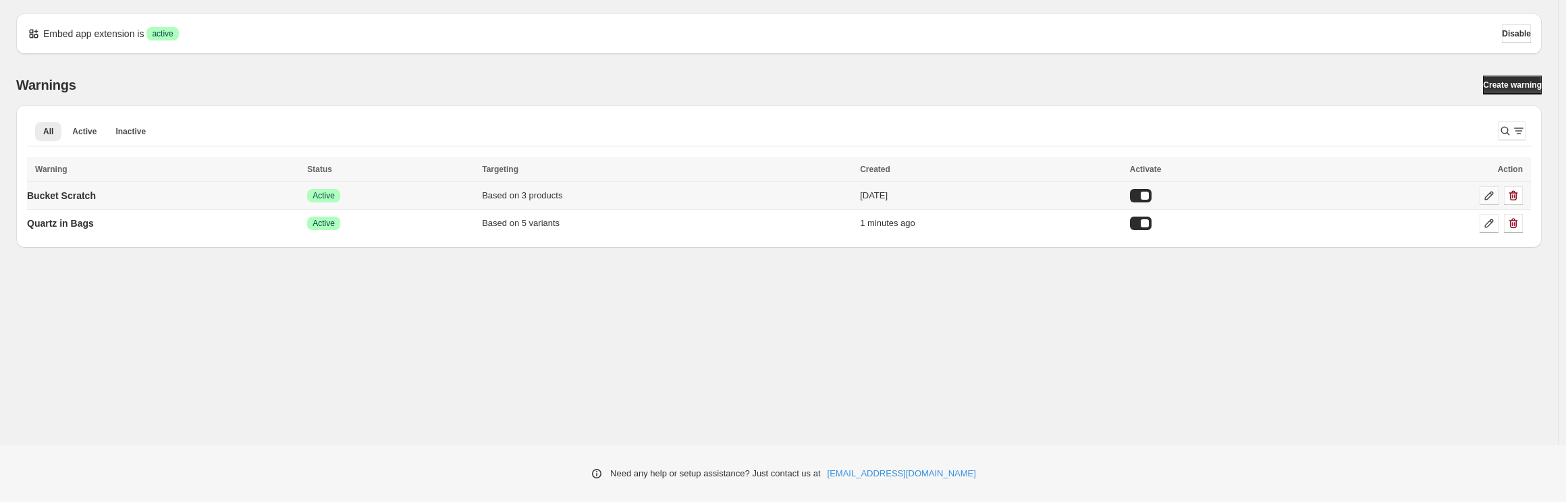
click at [1483, 195] on icon at bounding box center [1488, 195] width 13 height 13
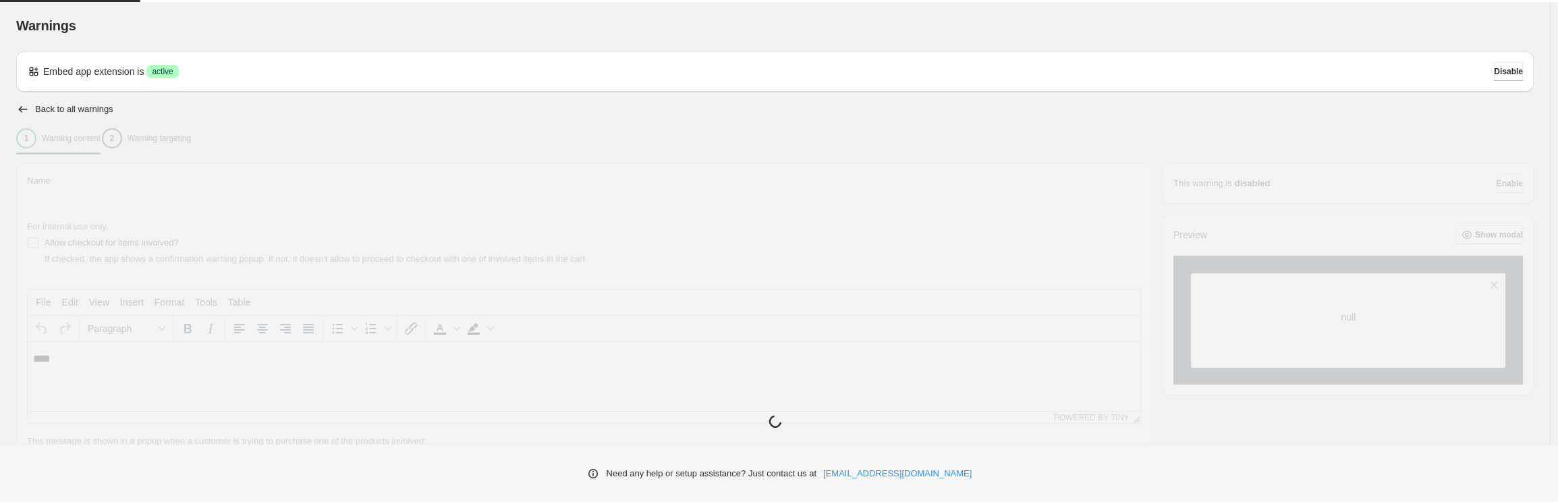
type input "**********"
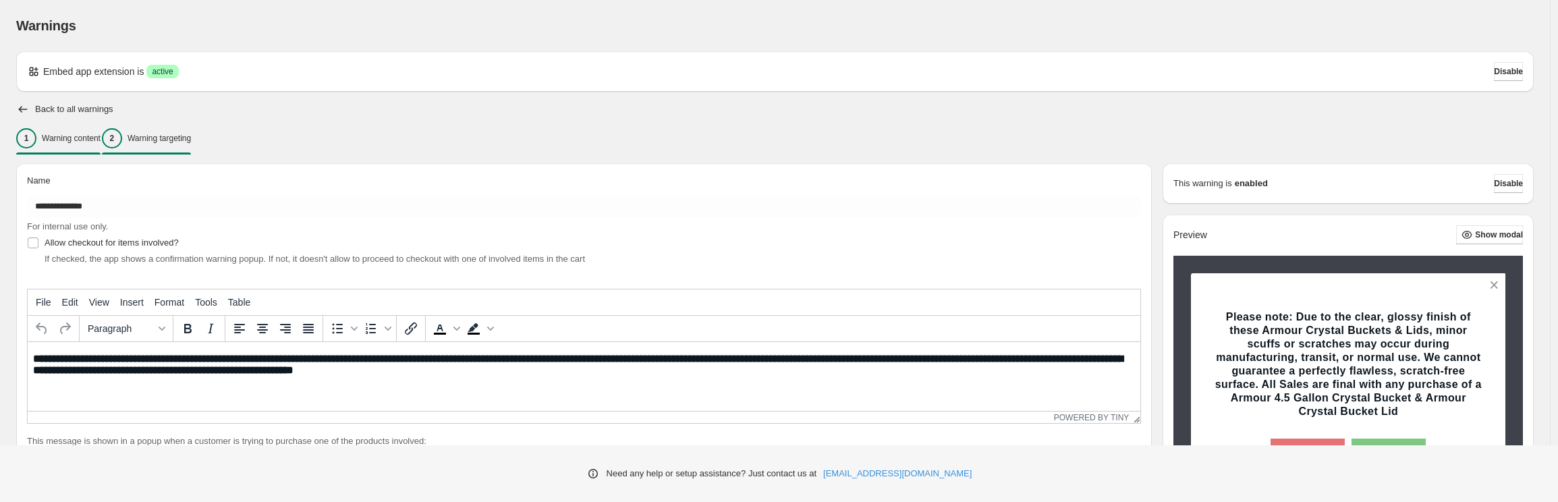
click at [172, 132] on div "2 Warning targeting" at bounding box center [146, 138] width 89 height 20
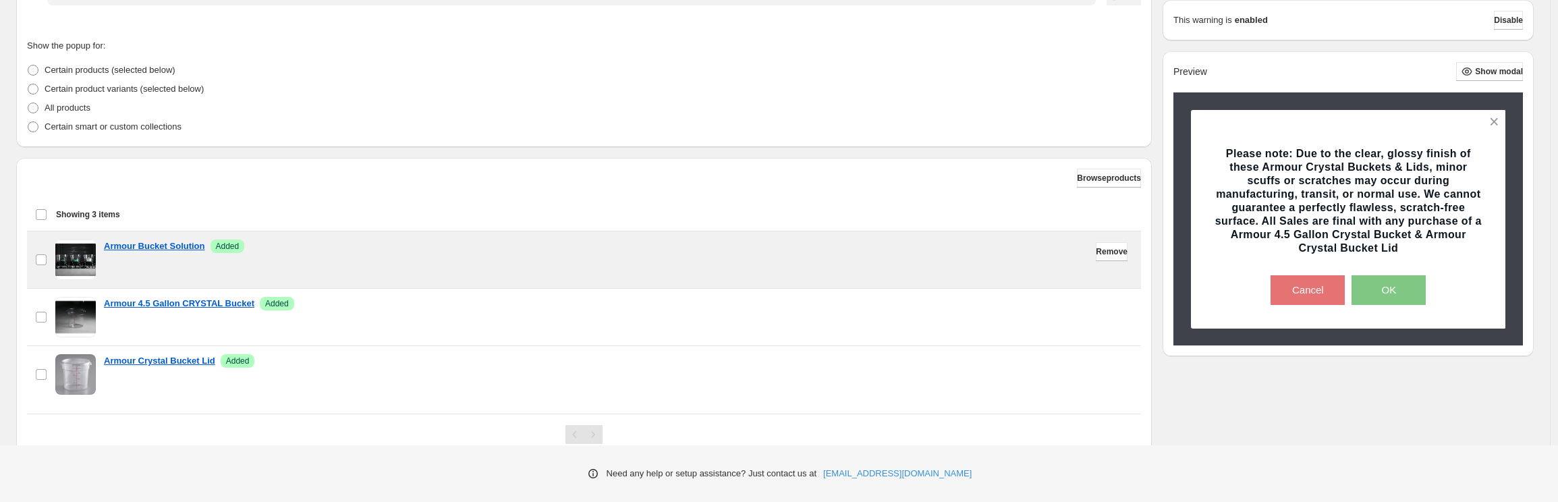
scroll to position [341, 0]
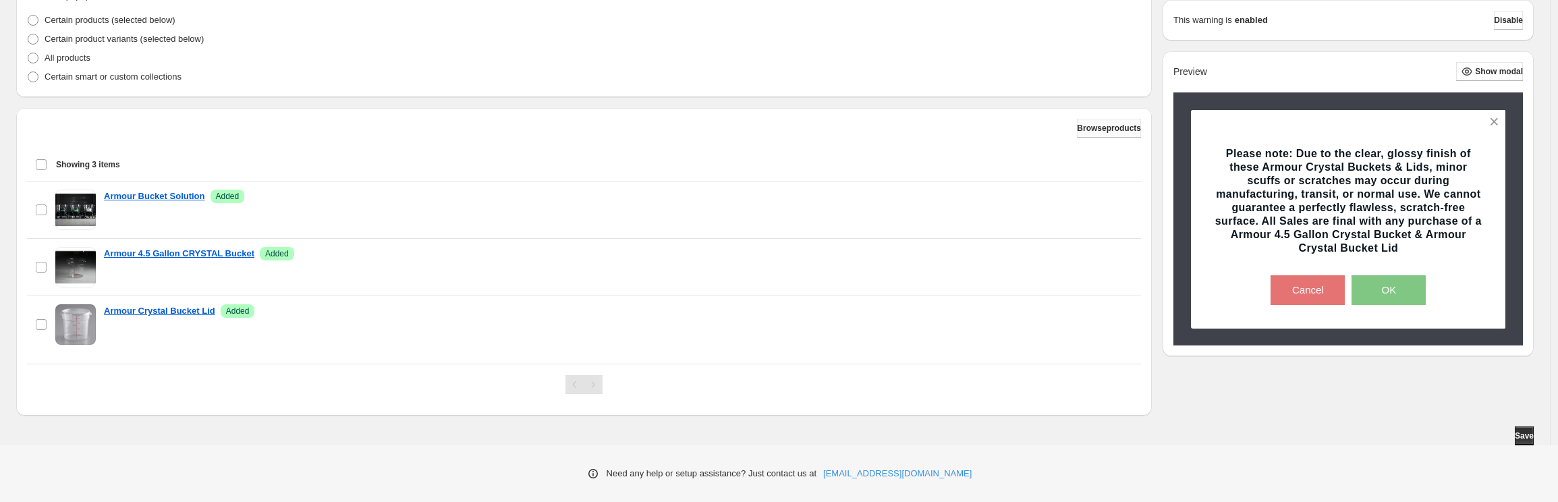
click at [1105, 133] on button "Browse products" at bounding box center [1109, 128] width 64 height 19
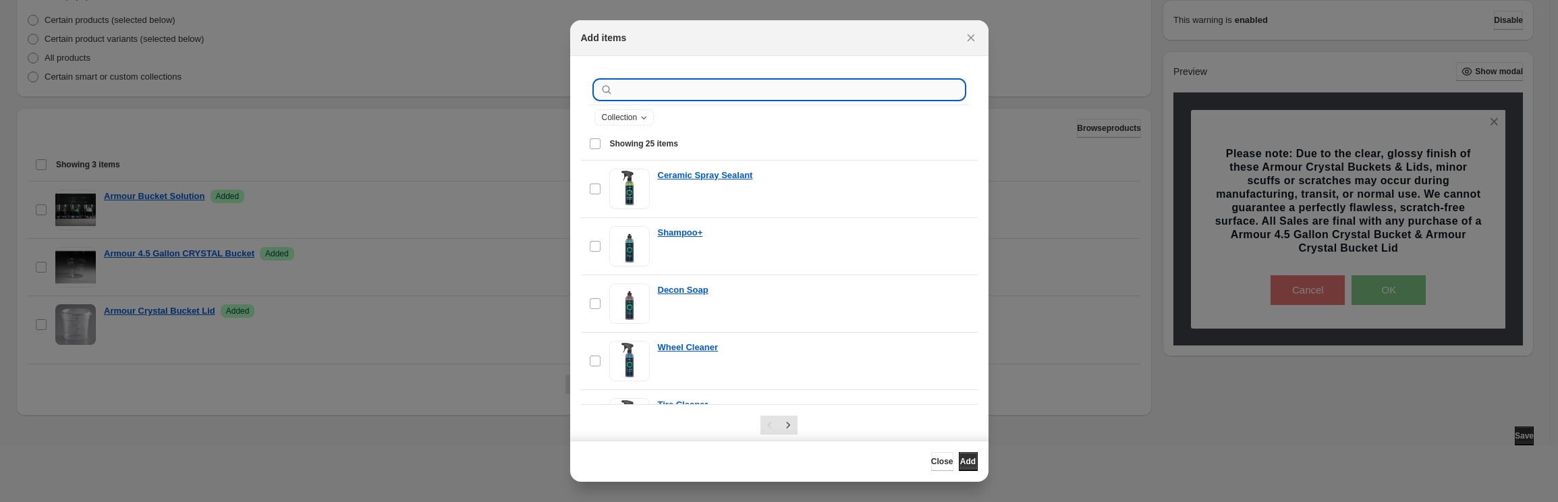
click at [690, 98] on input ":r1a:" at bounding box center [790, 89] width 348 height 19
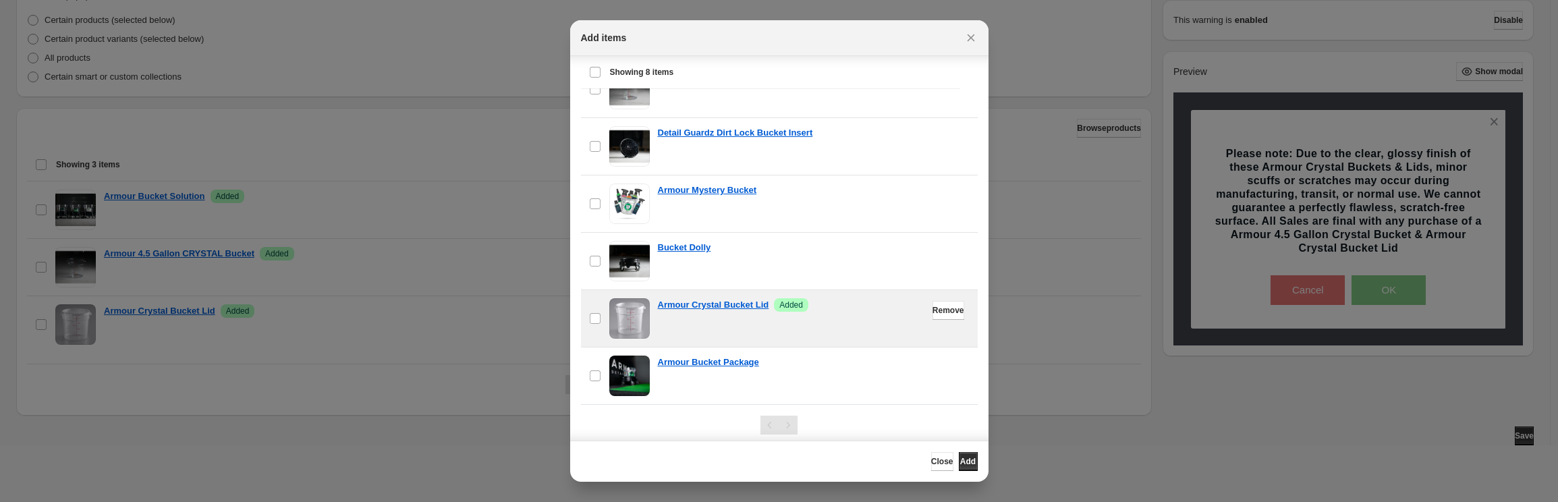
scroll to position [16, 0]
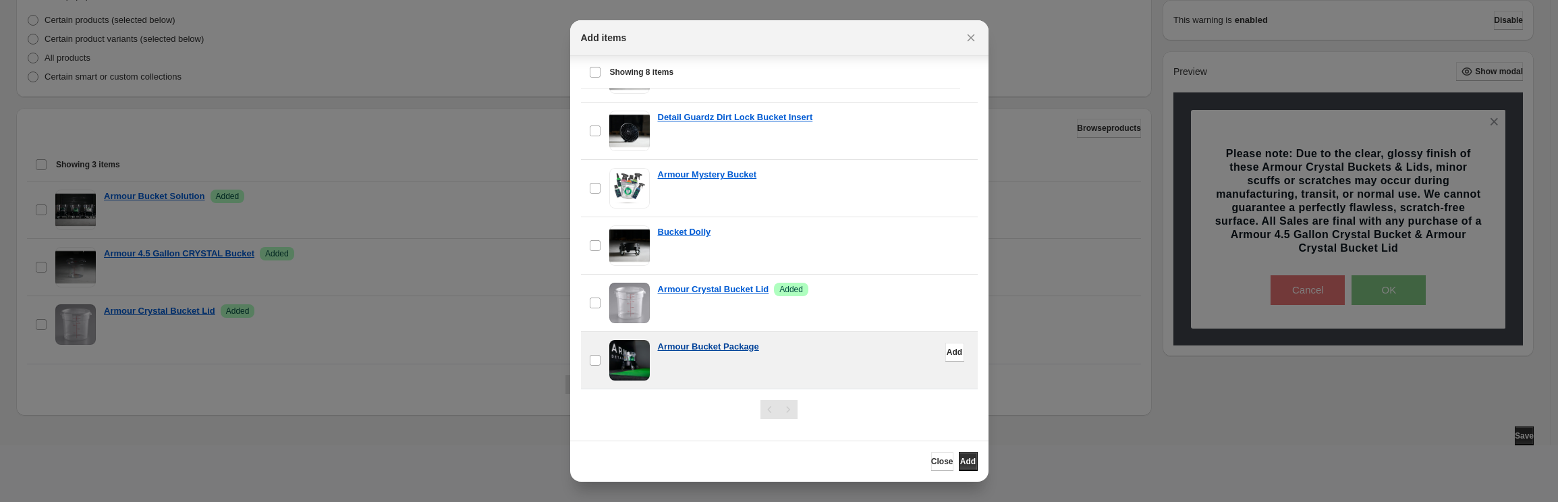
type input "******"
click at [751, 344] on p "Armour Bucket Package" at bounding box center [708, 346] width 101 height 13
click at [947, 354] on span "Add" at bounding box center [955, 352] width 16 height 11
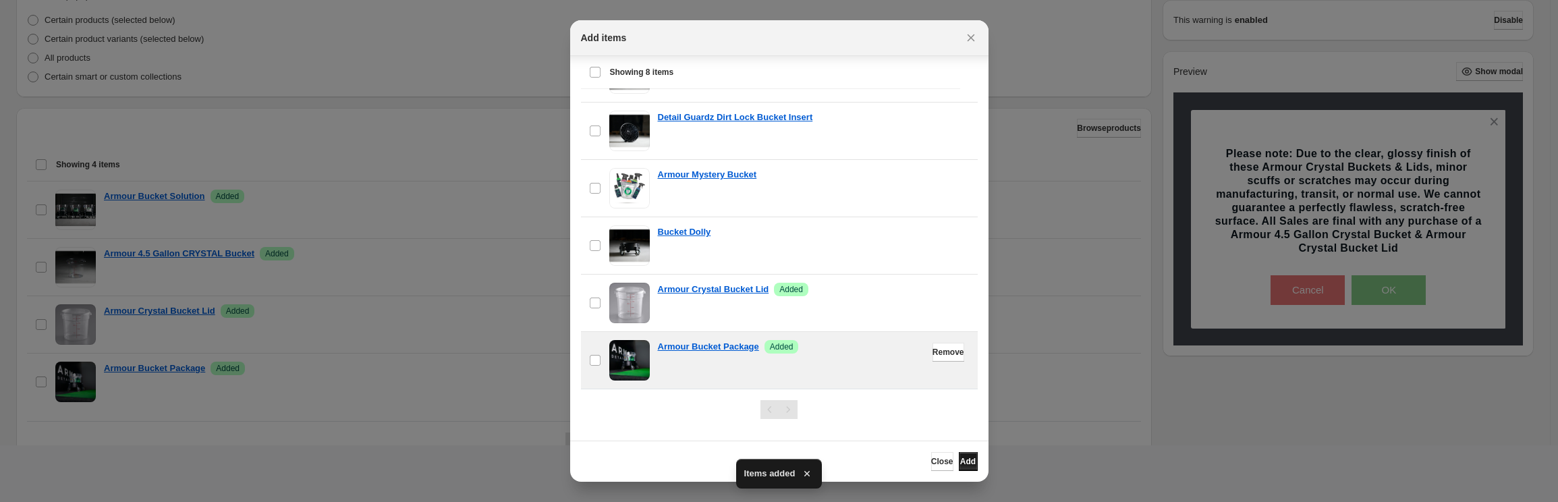
click at [969, 465] on button "Add" at bounding box center [968, 461] width 19 height 19
click at [966, 22] on div "Add items" at bounding box center [779, 38] width 418 height 36
click at [964, 34] on icon "Close" at bounding box center [970, 37] width 13 height 13
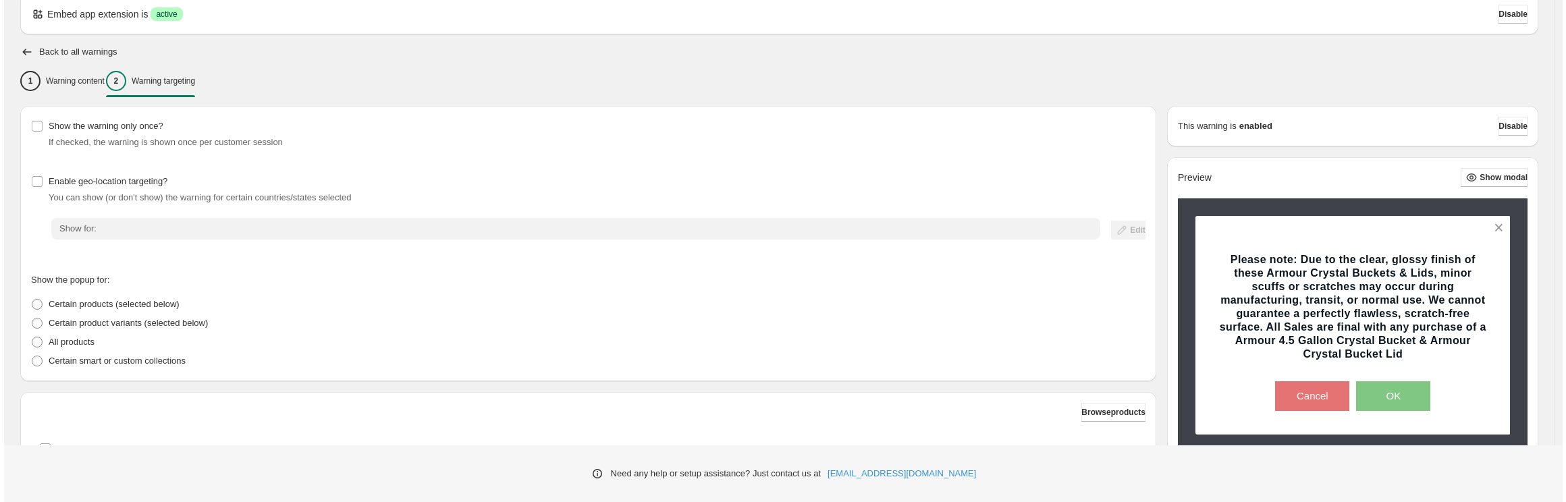
scroll to position [0, 0]
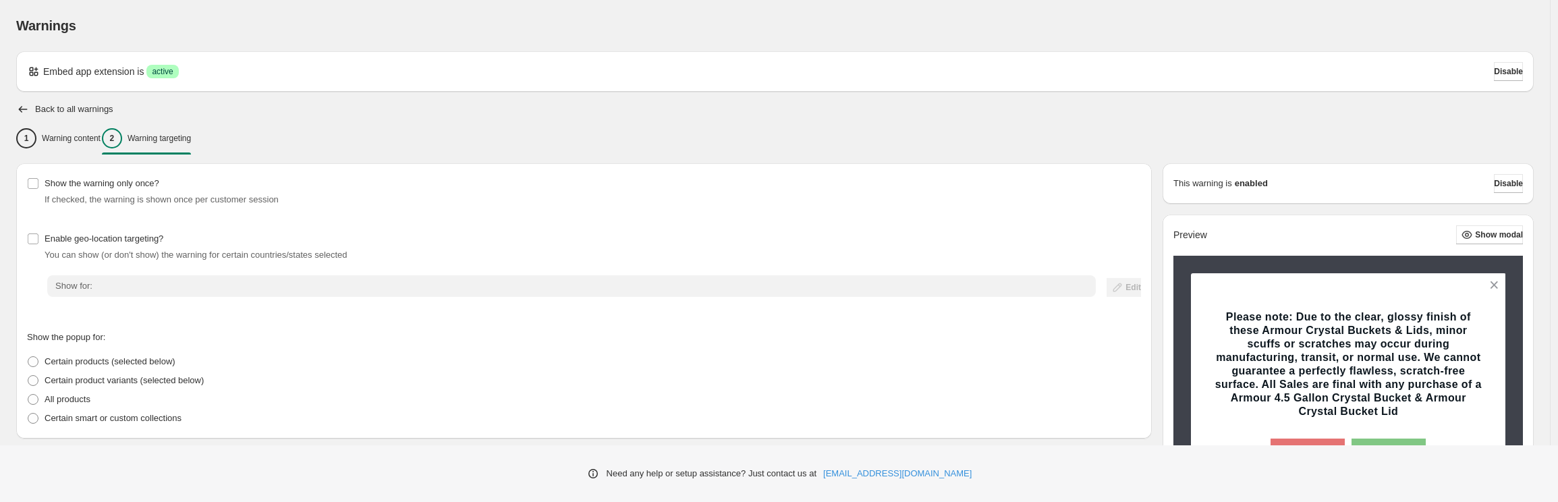
click at [16, 101] on div "Embed app extension is Success active Disable Back to all warnings 1 Warning co…" at bounding box center [775, 447] width 1518 height 793
click at [23, 111] on icon "button" at bounding box center [22, 109] width 13 height 13
